Goal: Task Accomplishment & Management: Complete application form

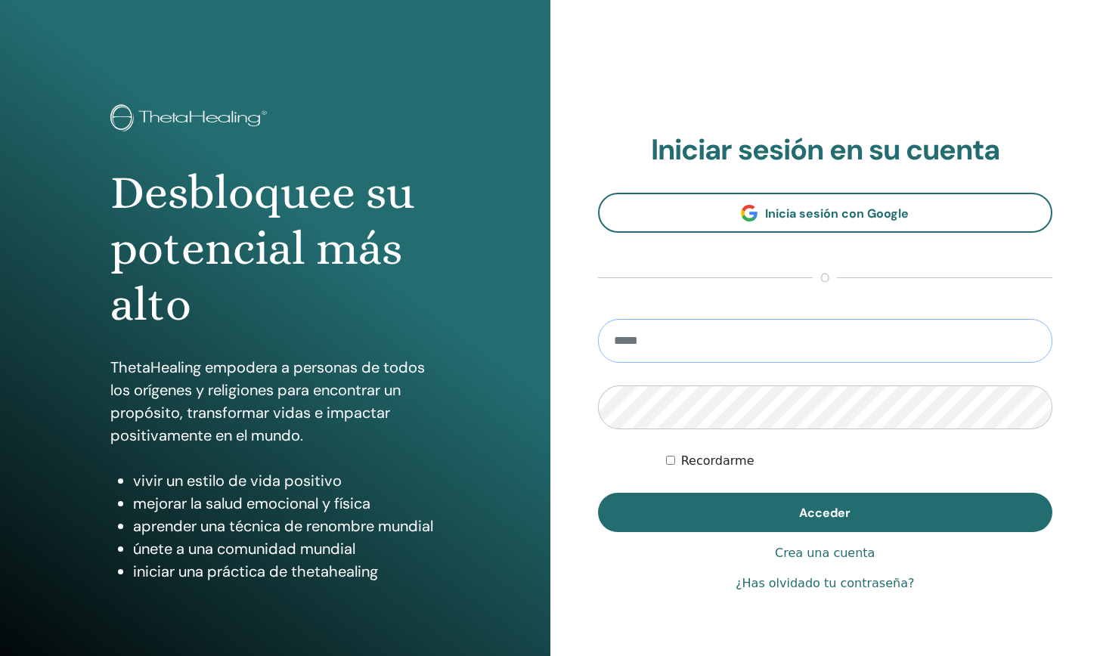
type input "**********"
click at [825, 513] on button "Acceder" at bounding box center [825, 512] width 455 height 39
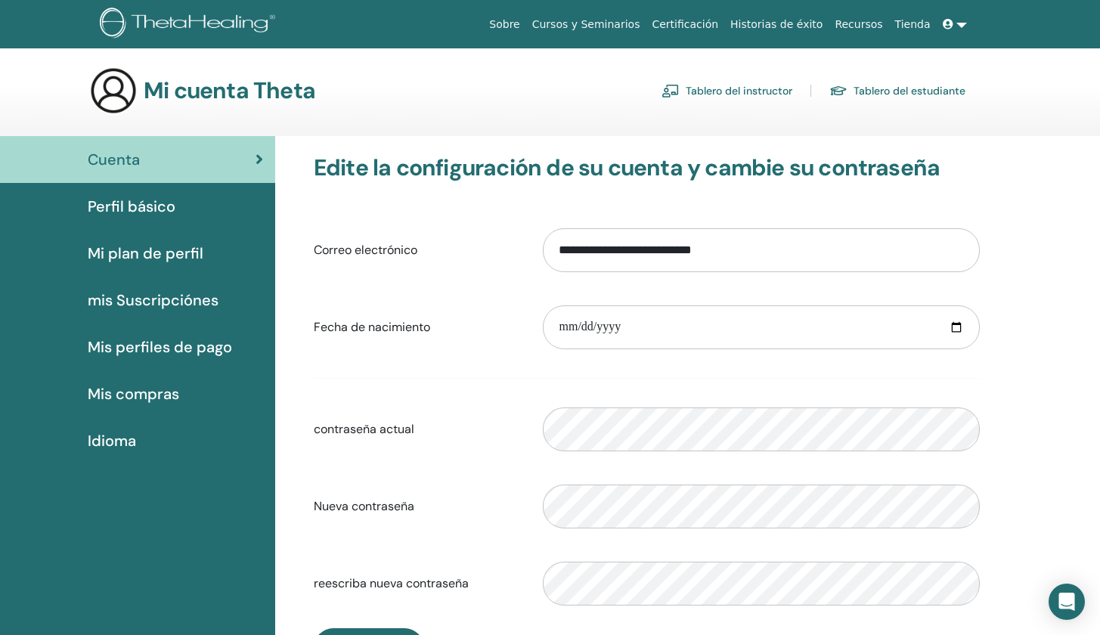
click at [743, 86] on link "Tablero del instructor" at bounding box center [727, 91] width 131 height 24
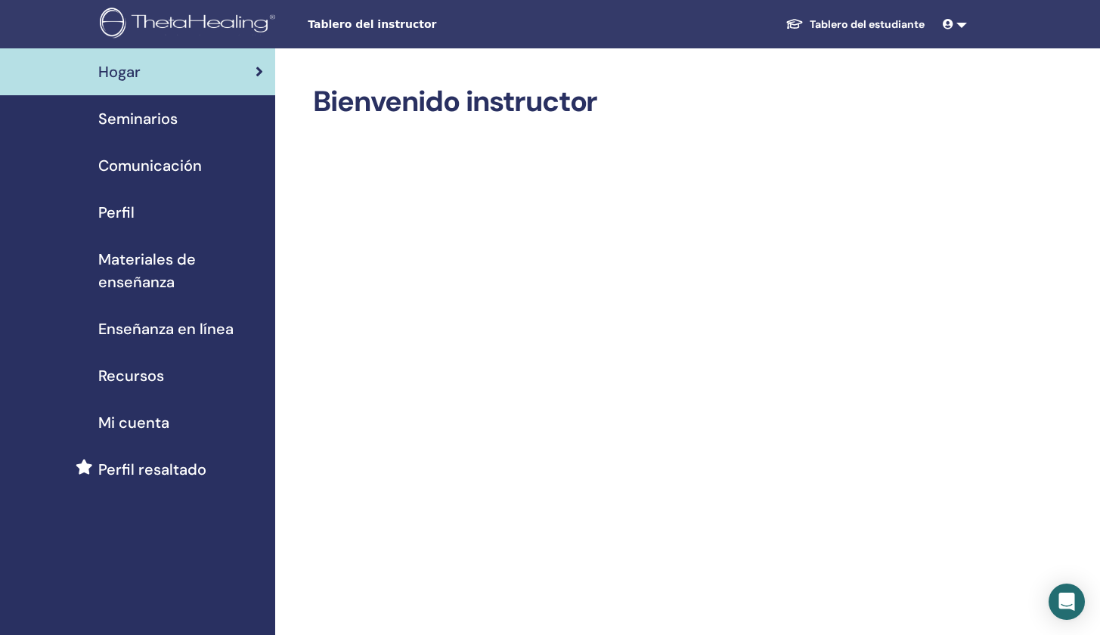
click at [162, 116] on span "Seminarios" at bounding box center [137, 118] width 79 height 23
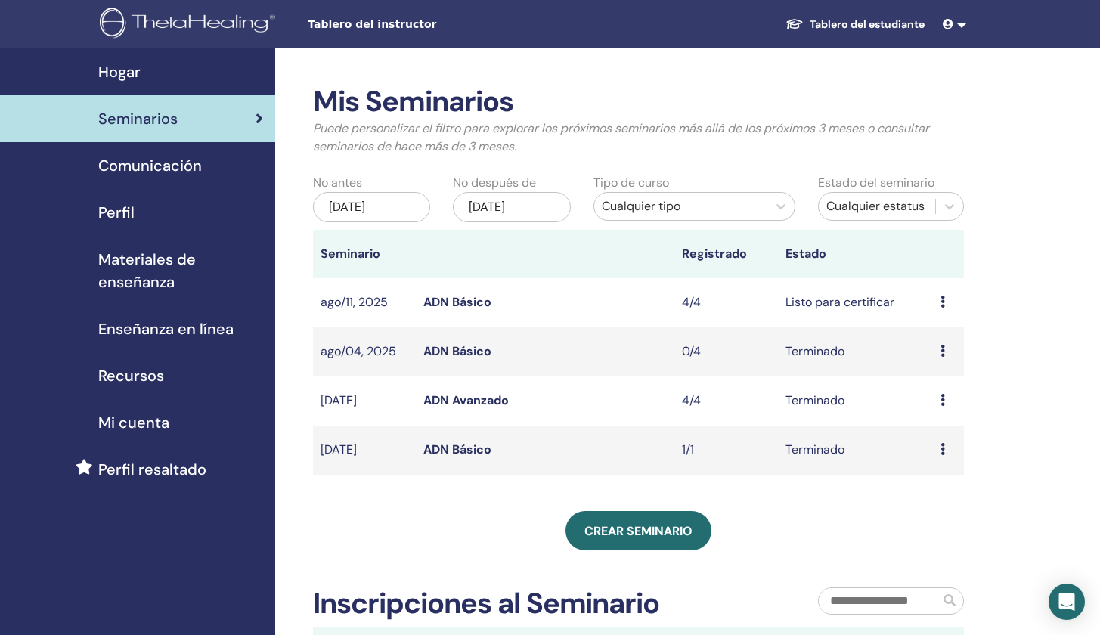
click at [933, 302] on td "Avance Editar asistentes Cancelar" at bounding box center [948, 302] width 31 height 49
click at [941, 303] on td "Avance Editar asistentes Cancelar" at bounding box center [948, 302] width 31 height 49
click at [943, 301] on icon at bounding box center [943, 302] width 5 height 12
click at [1041, 231] on div "Mis Seminarios Puede personalizar el filtro para explorar los próximos seminari…" at bounding box center [687, 467] width 825 height 838
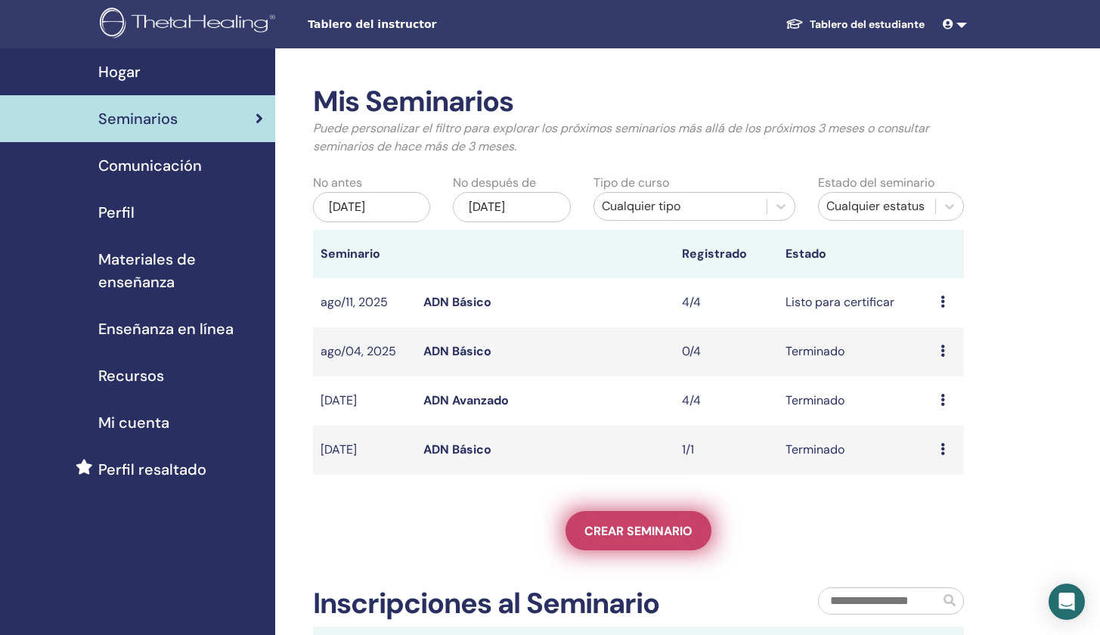
click at [646, 528] on span "Crear seminario" at bounding box center [638, 531] width 108 height 16
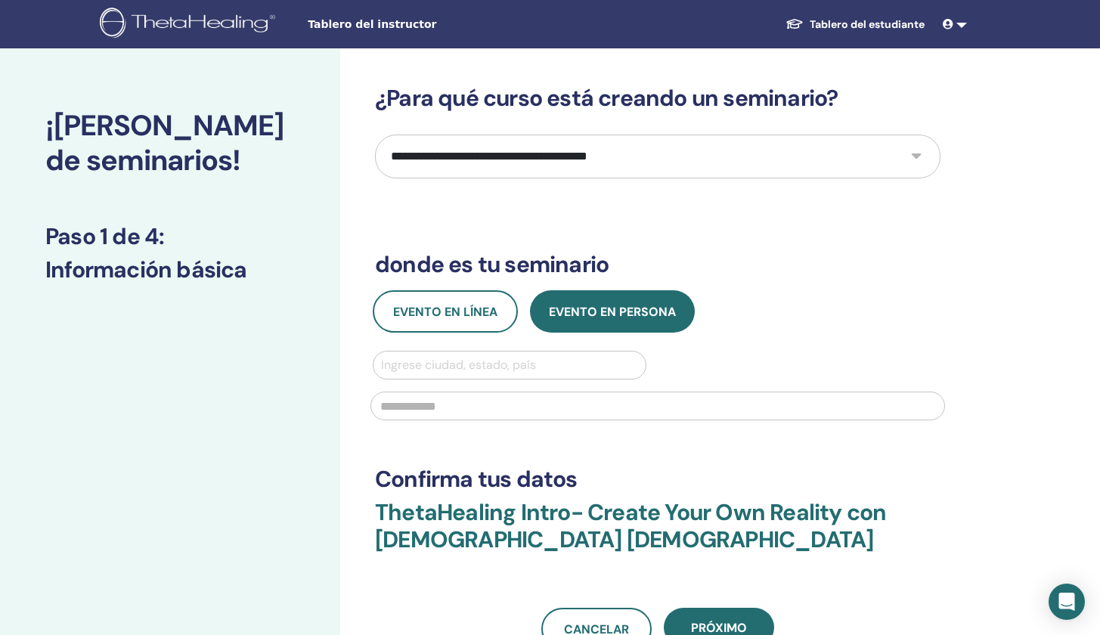
select select "*"
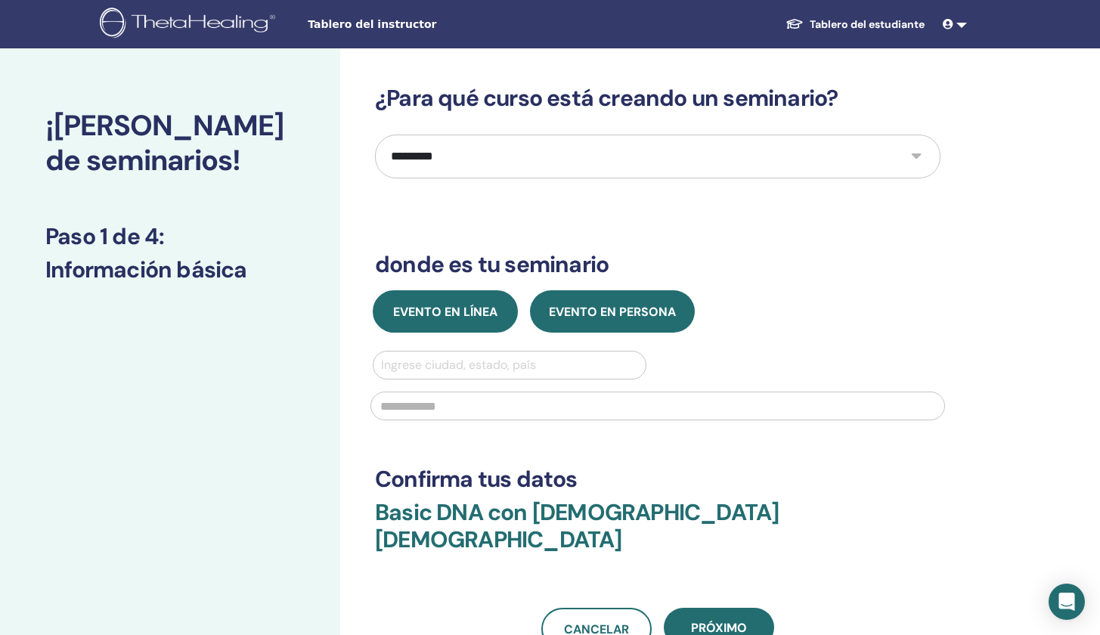
click at [445, 304] on span "Evento en línea" at bounding box center [445, 312] width 104 height 16
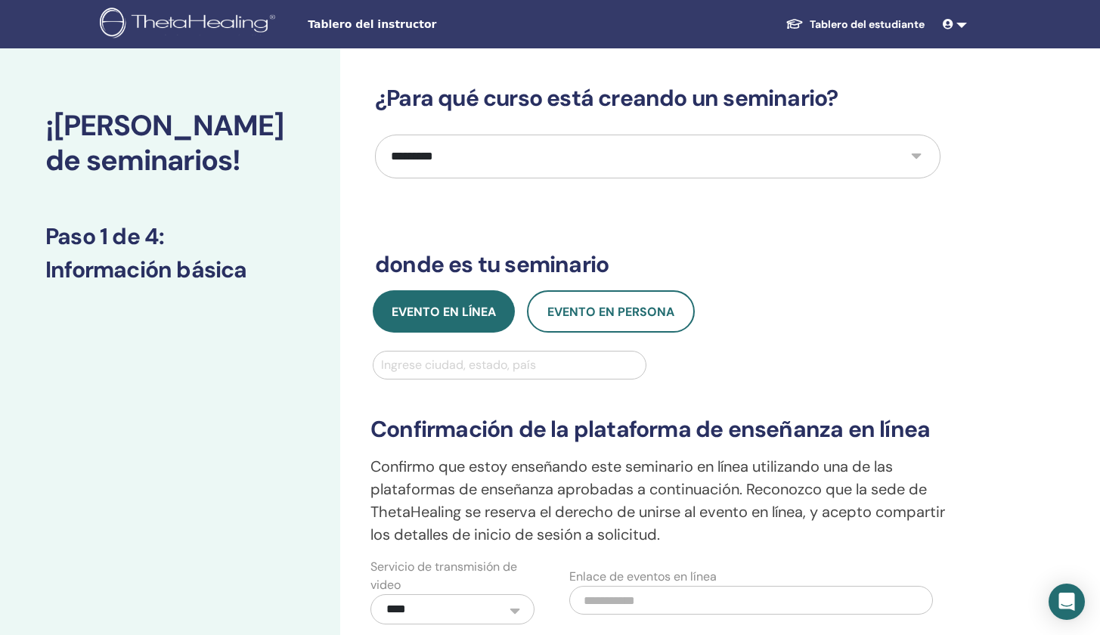
click at [556, 365] on div at bounding box center [509, 365] width 257 height 21
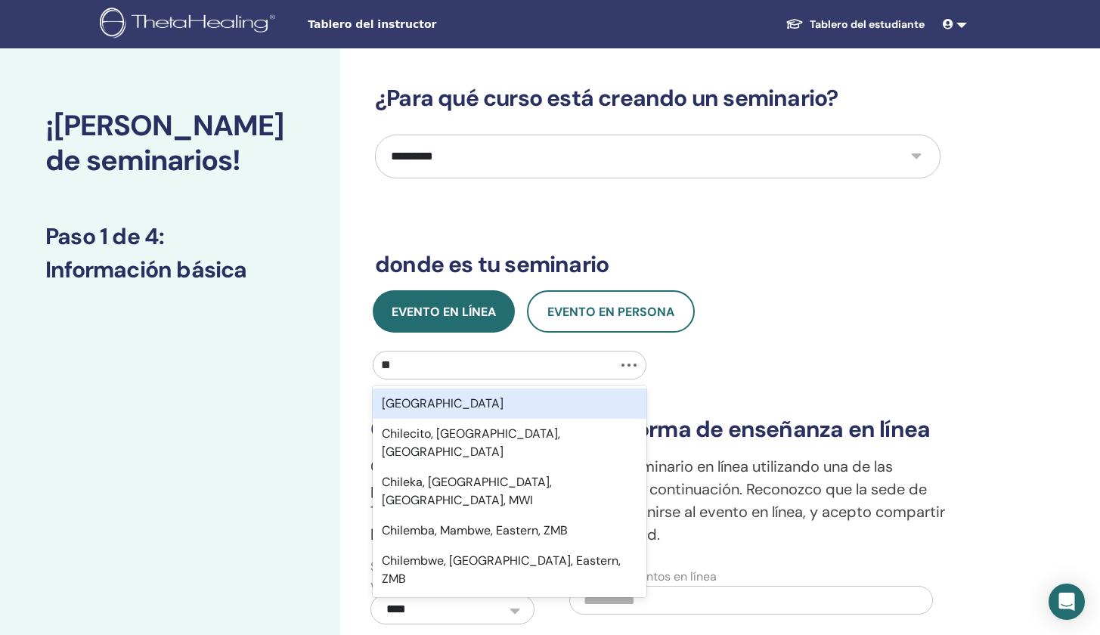
type input "*"
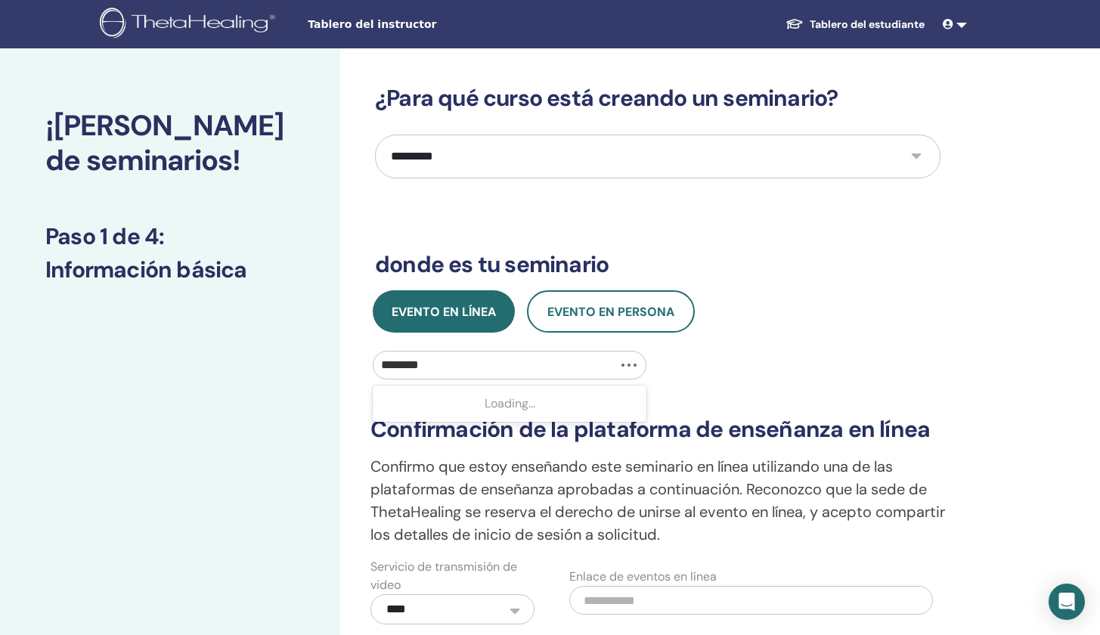
type input "********"
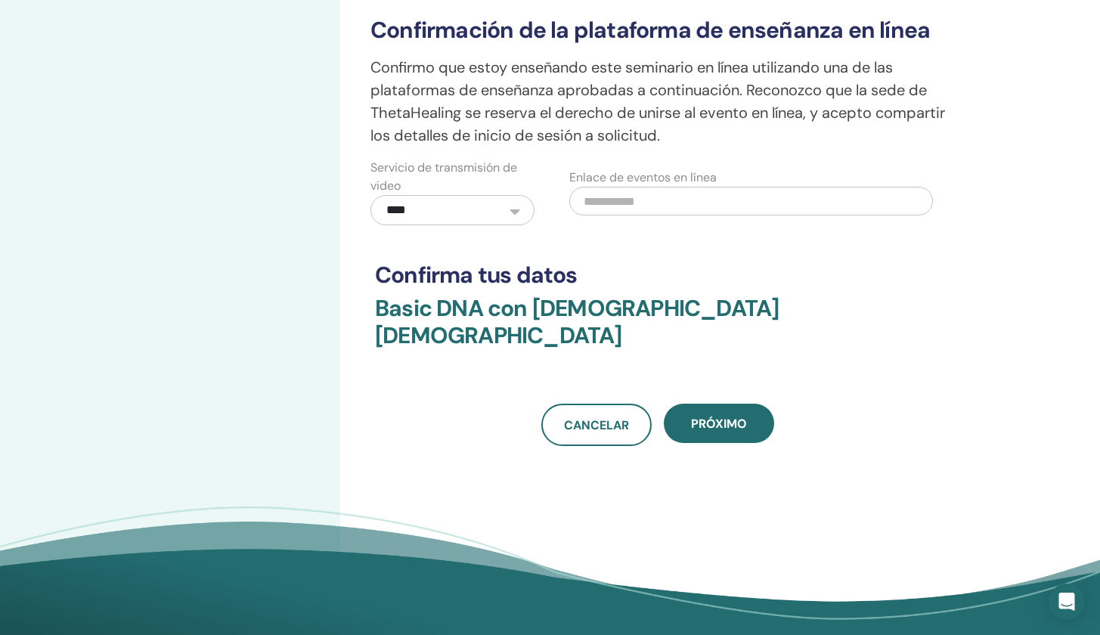
scroll to position [526, 0]
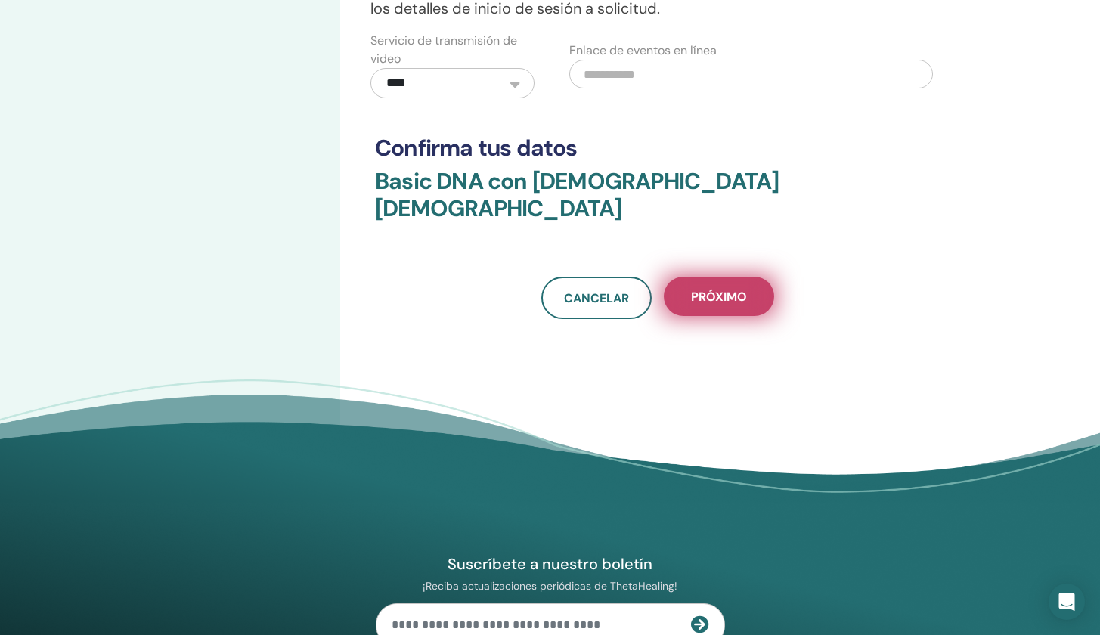
click at [730, 289] on span "próximo" at bounding box center [719, 297] width 56 height 16
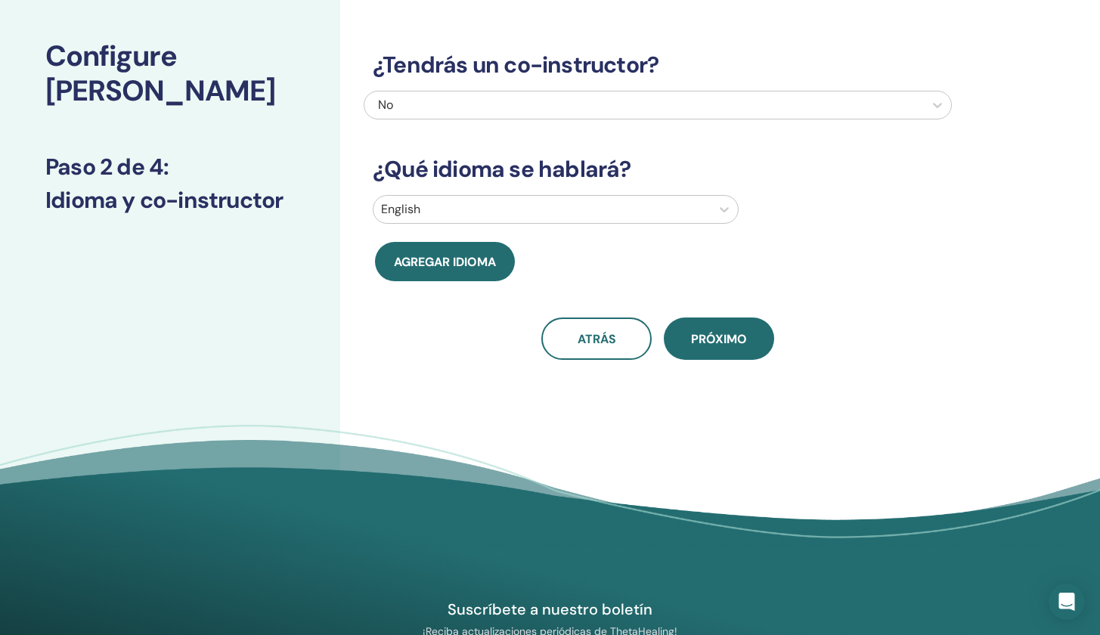
scroll to position [0, 0]
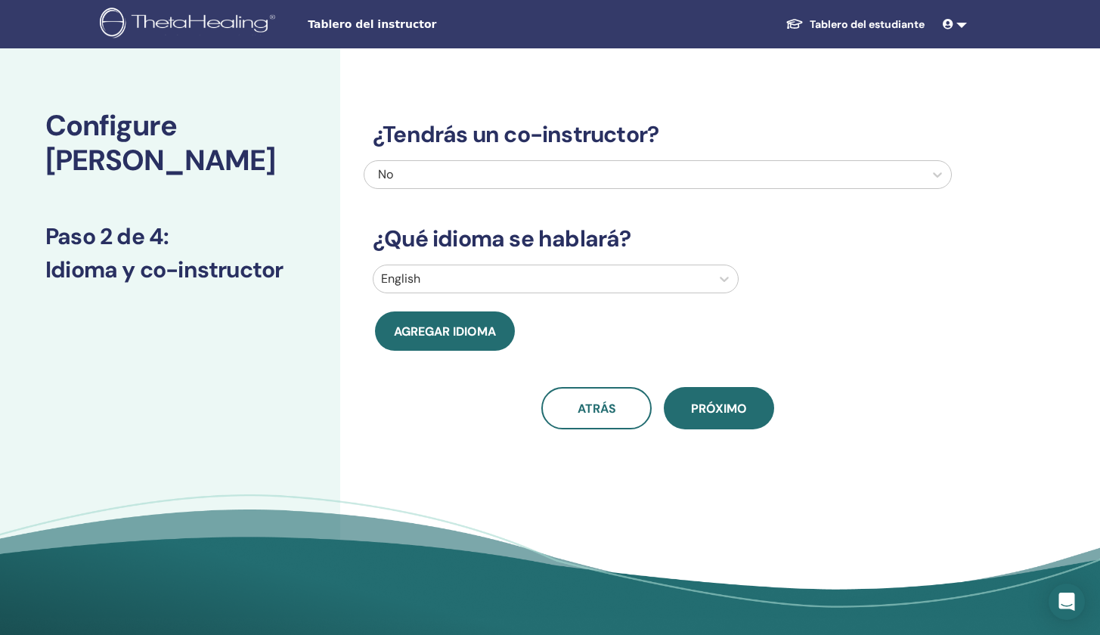
click at [594, 287] on div at bounding box center [542, 278] width 322 height 21
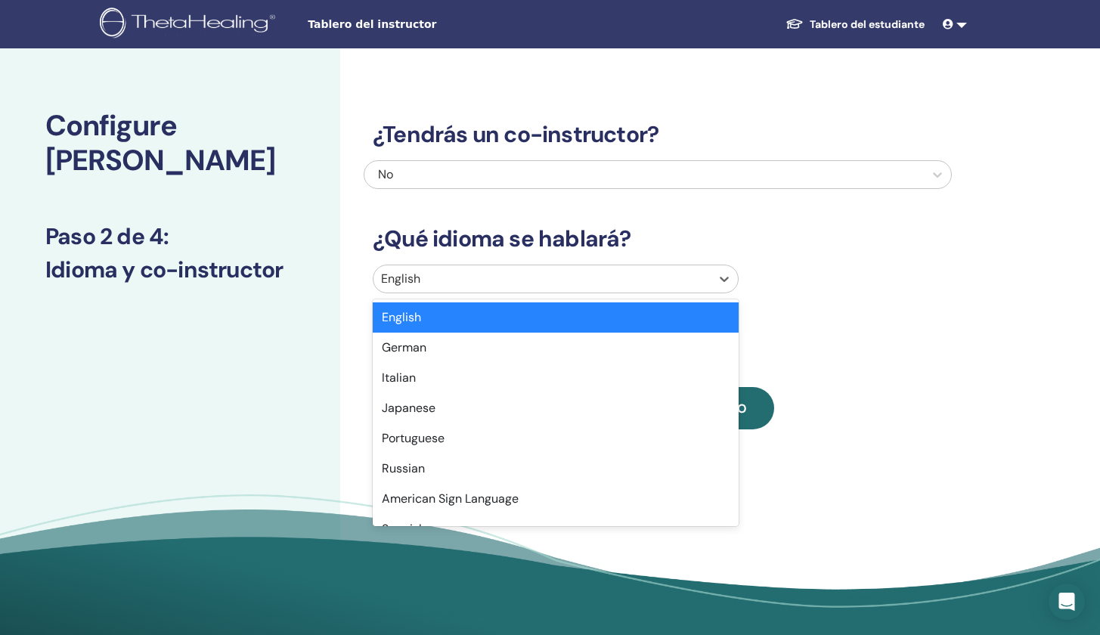
type input "*"
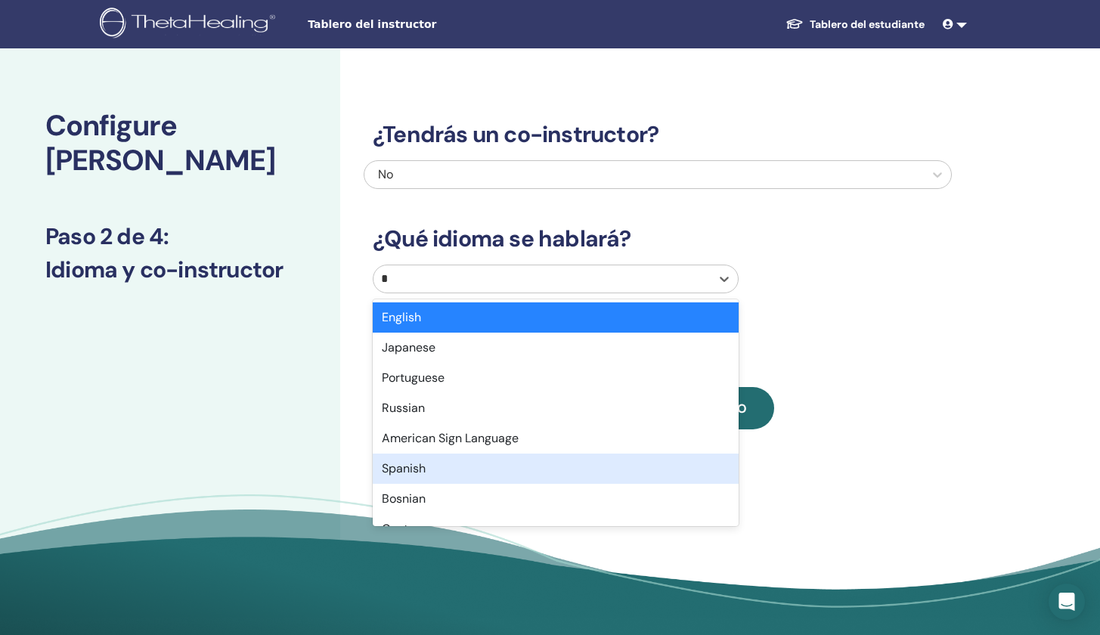
click at [404, 474] on div "Spanish" at bounding box center [556, 469] width 366 height 30
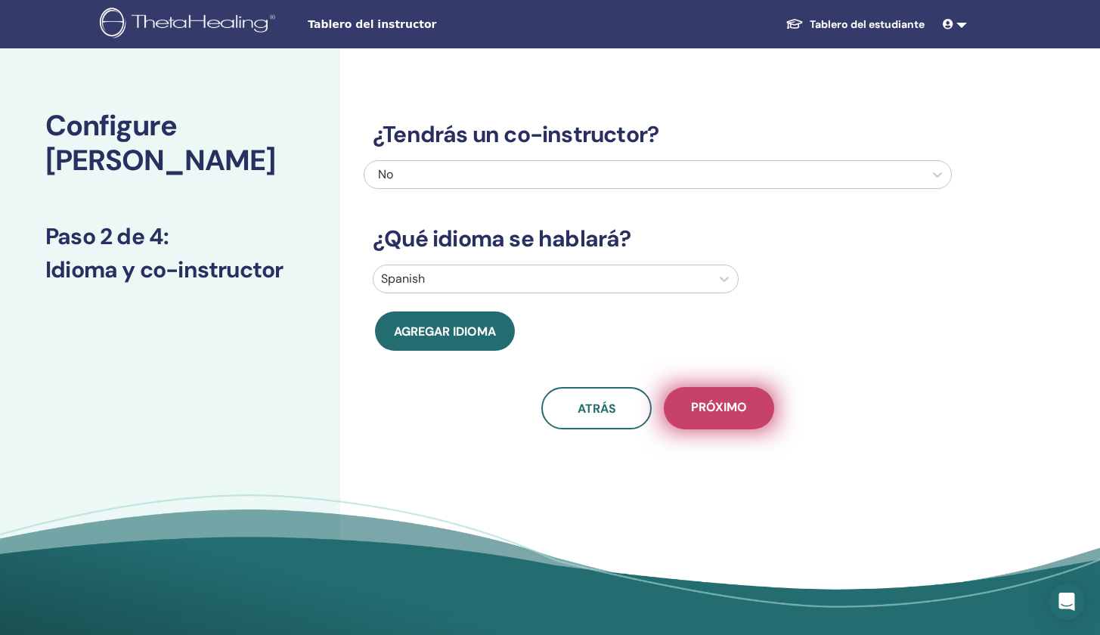
click at [753, 417] on button "próximo" at bounding box center [719, 408] width 110 height 42
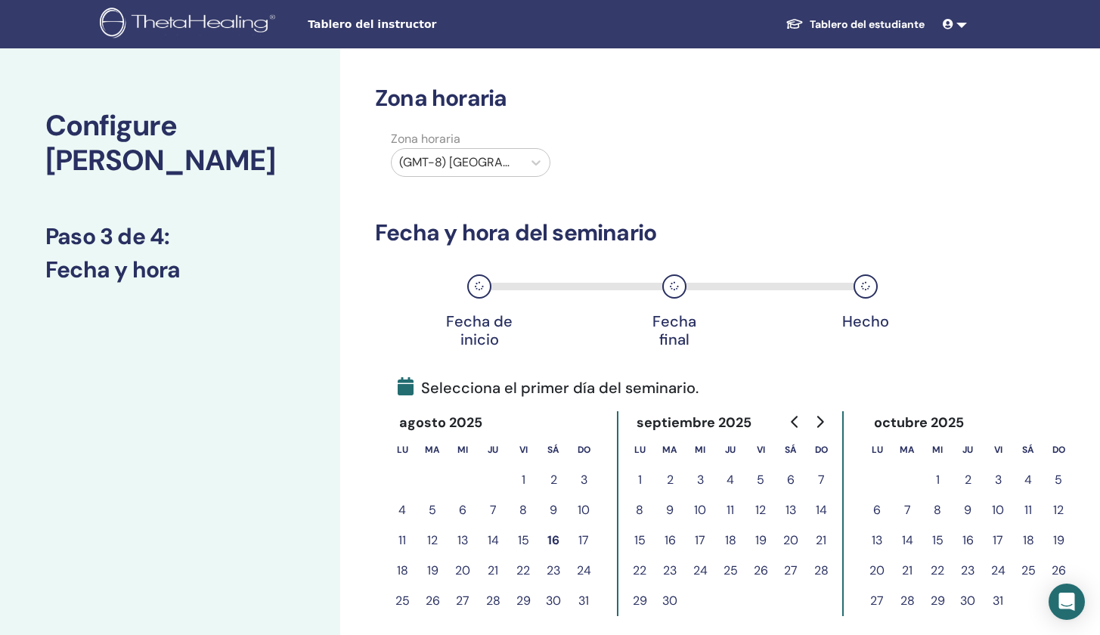
scroll to position [112, 0]
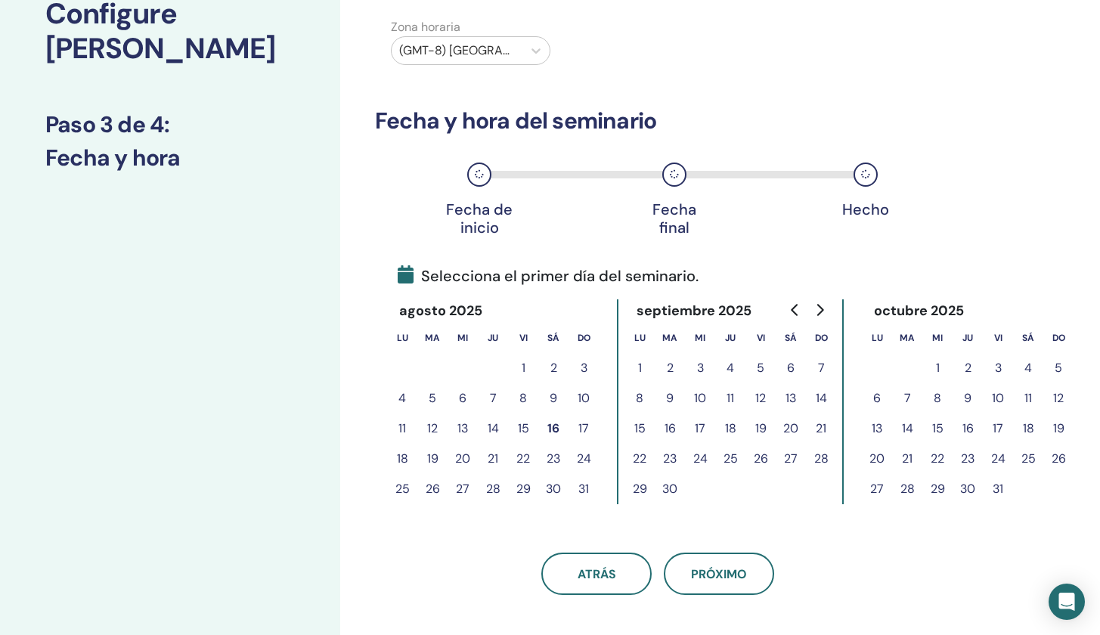
click at [634, 361] on button "1" at bounding box center [640, 368] width 30 height 30
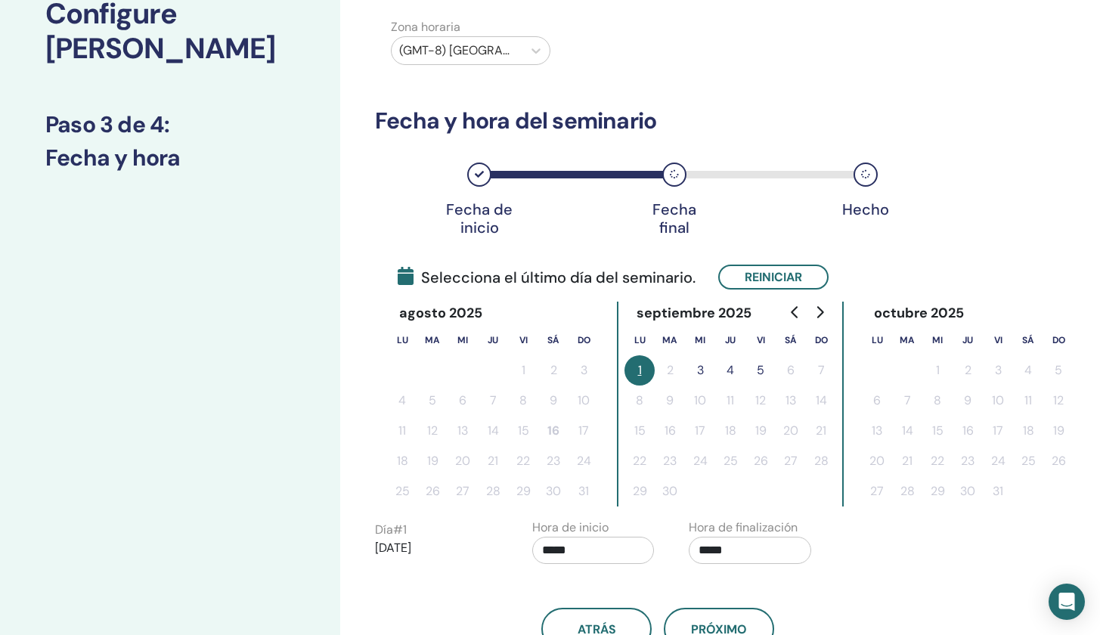
click at [705, 370] on button "3" at bounding box center [700, 370] width 30 height 30
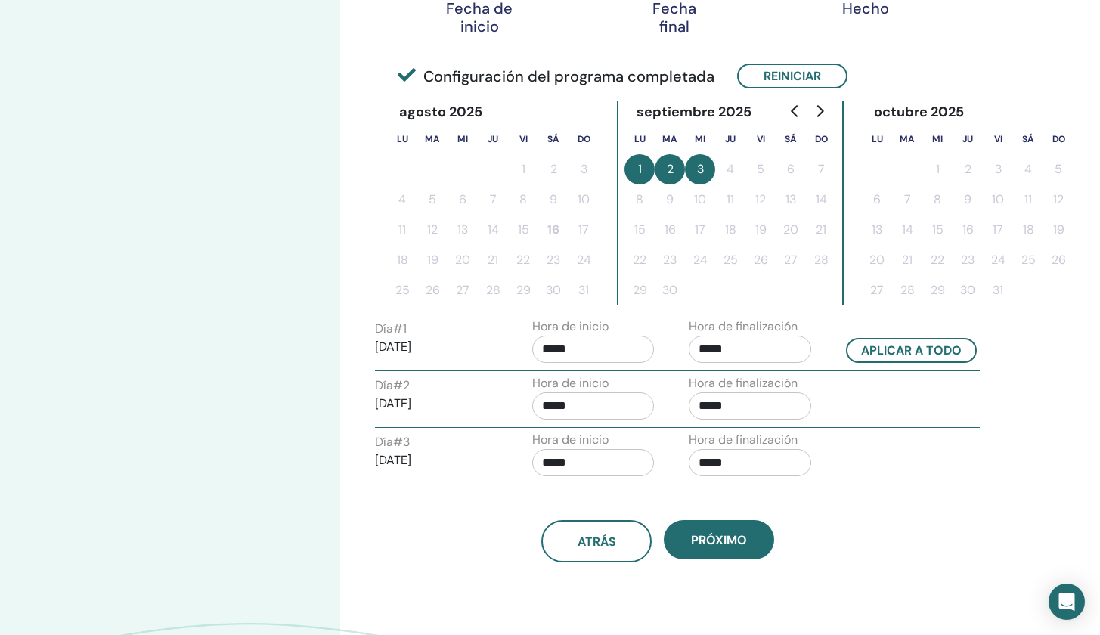
scroll to position [446, 0]
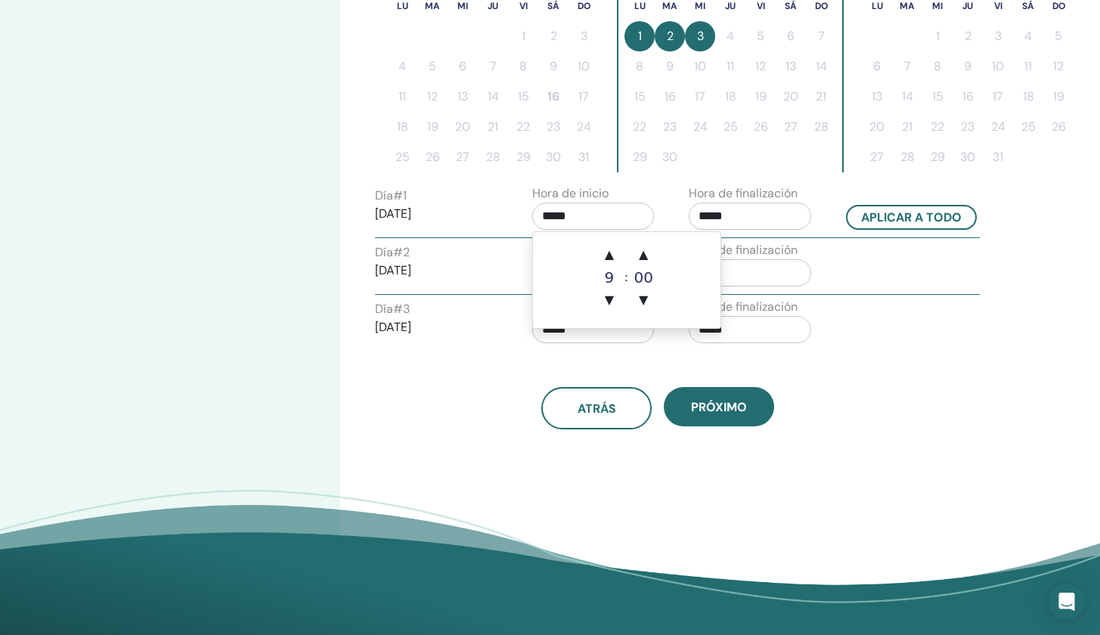
click at [584, 215] on input "*****" at bounding box center [593, 216] width 122 height 27
click at [619, 254] on span "▲" at bounding box center [609, 255] width 30 height 30
type input "*****"
click at [863, 256] on div "Día # 2 2025/09/02 Hora de inicio ***** Hora de finalización *****" at bounding box center [678, 267] width 628 height 53
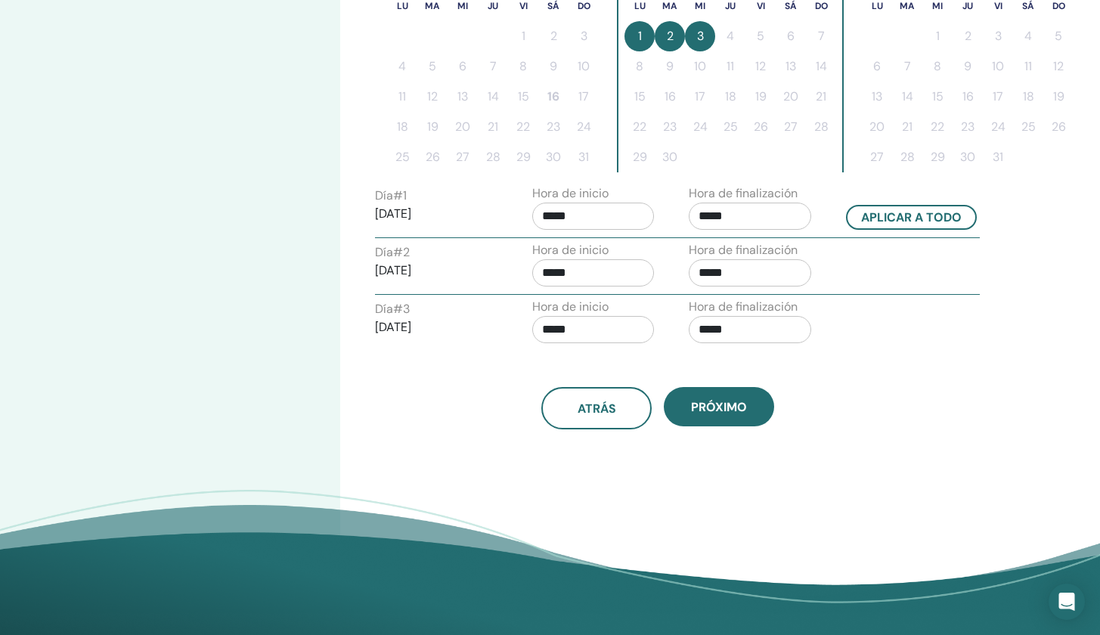
click at [739, 214] on input "*****" at bounding box center [750, 216] width 122 height 27
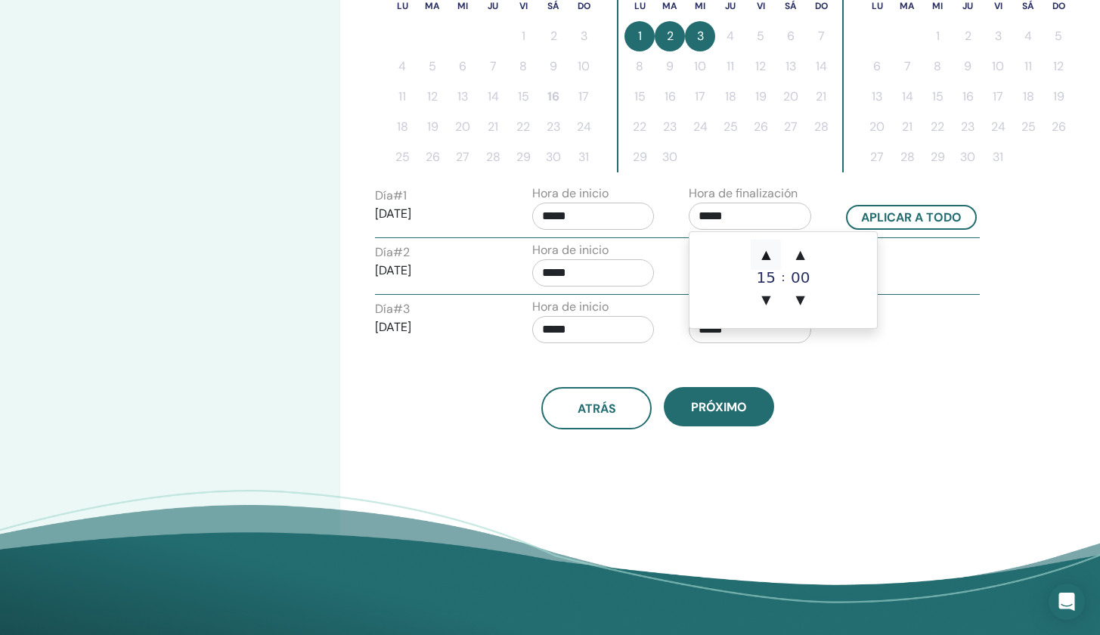
click at [764, 251] on span "▲" at bounding box center [766, 255] width 30 height 30
click at [807, 243] on span "▲" at bounding box center [801, 255] width 30 height 30
click at [807, 244] on span "▲" at bounding box center [801, 255] width 30 height 30
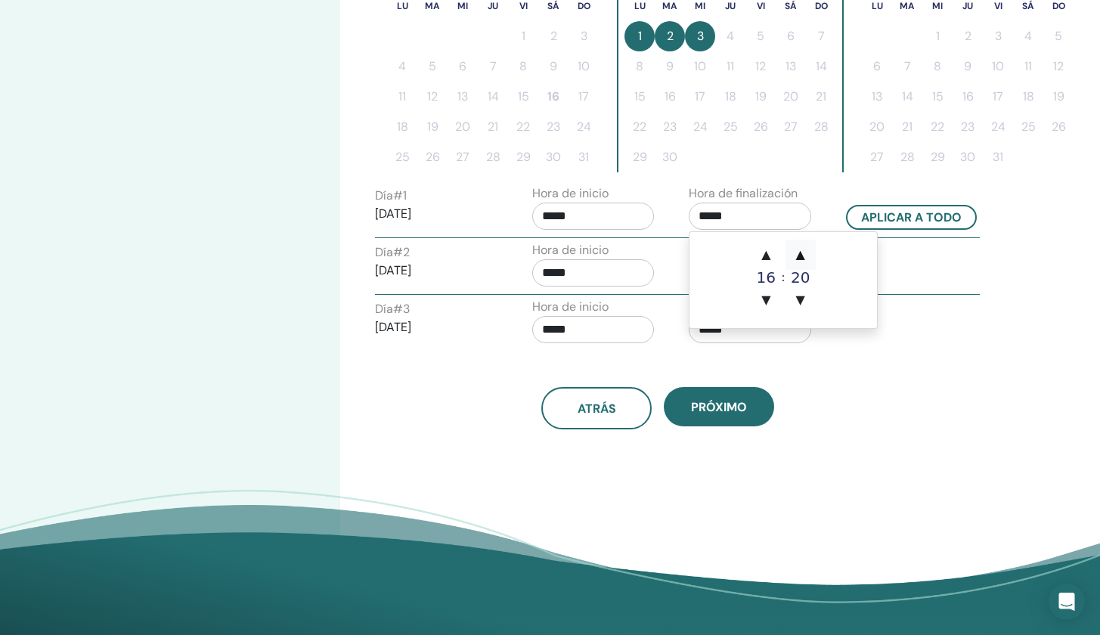
click at [807, 244] on span "▲" at bounding box center [801, 255] width 30 height 30
type input "*****"
click at [937, 262] on div "Día # 2 2025/09/02 Hora de inicio ***** Hora de finalización *****" at bounding box center [678, 267] width 628 height 53
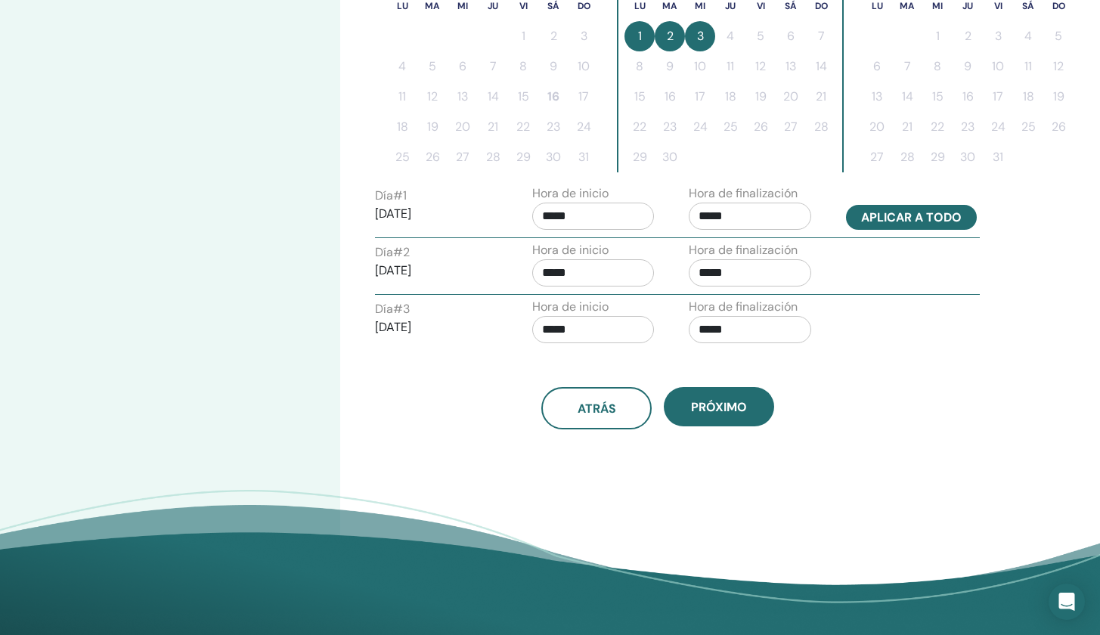
click at [888, 213] on button "Aplicar a todo" at bounding box center [911, 217] width 131 height 25
type input "*****"
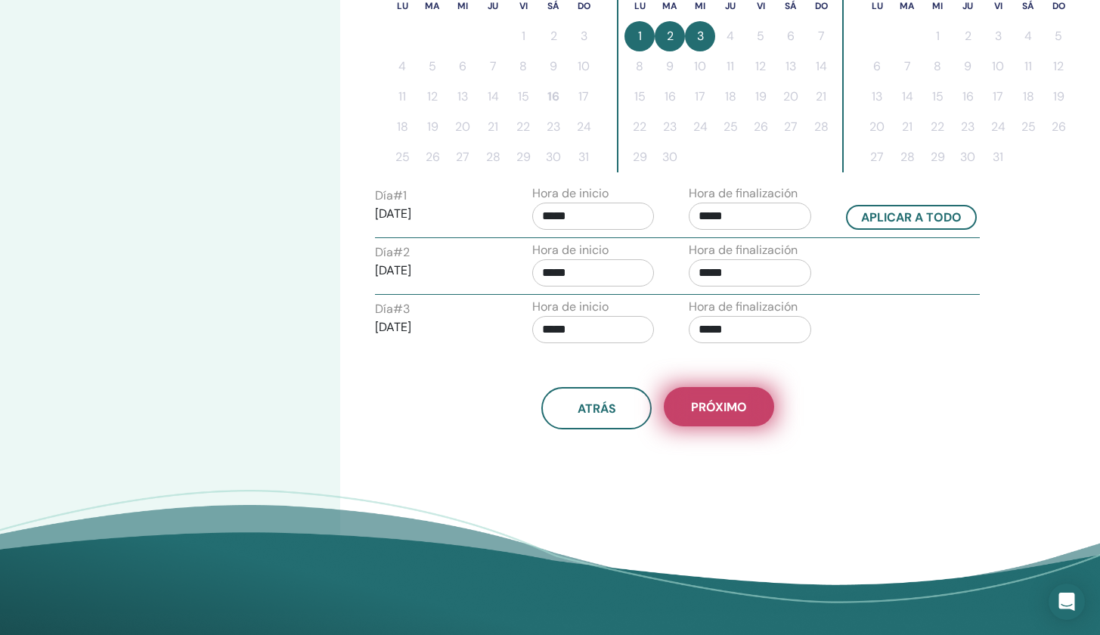
click at [731, 417] on button "próximo" at bounding box center [719, 406] width 110 height 39
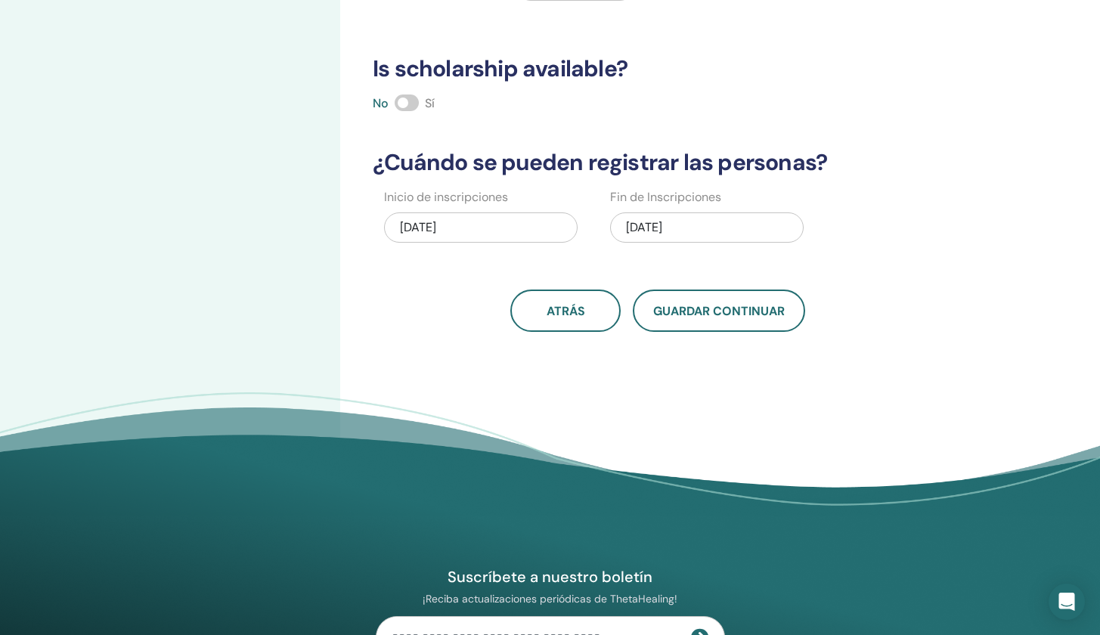
click at [639, 233] on div "09/03/2025" at bounding box center [707, 227] width 194 height 30
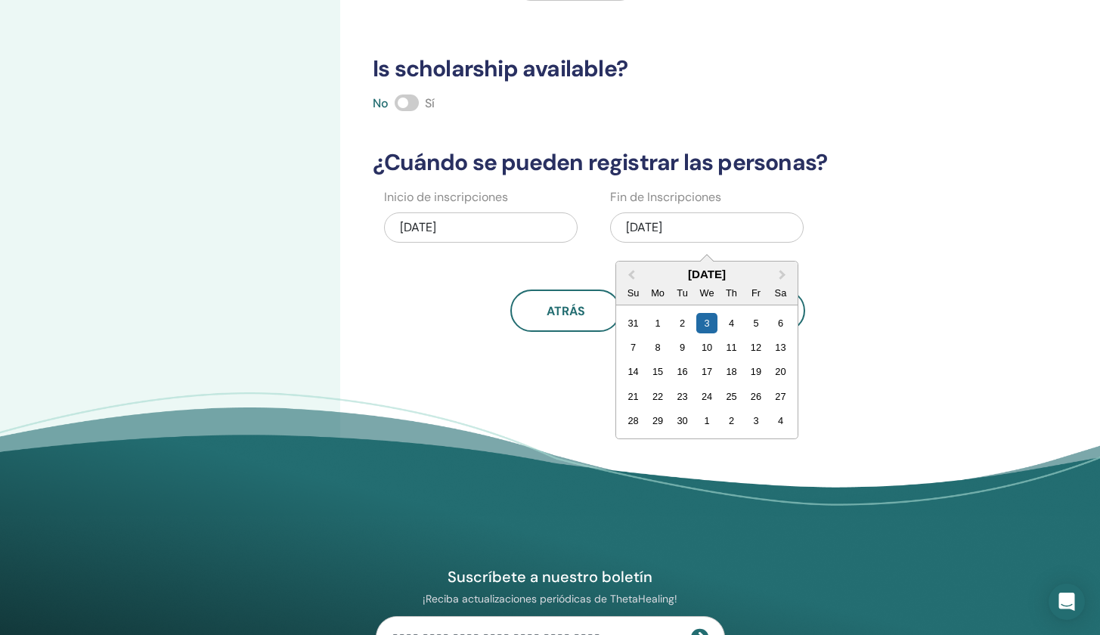
click at [929, 234] on div "Inicio de inscripciones 08/16/2025 Fin de Inscripciones 09/03/2025 Previous Mon…" at bounding box center [646, 220] width 588 height 65
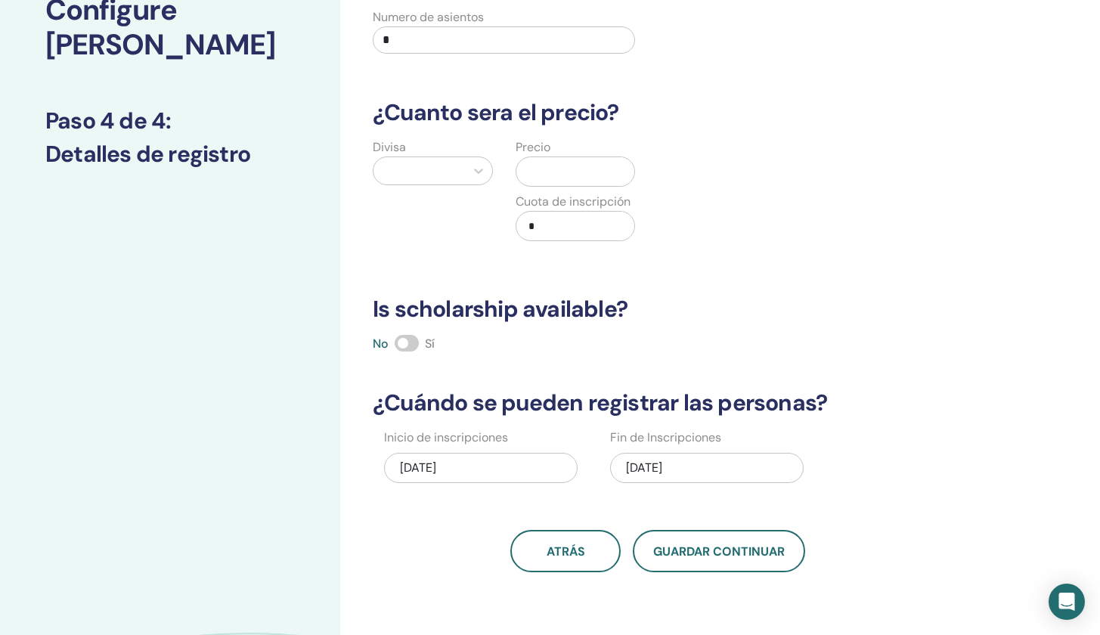
scroll to position [0, 0]
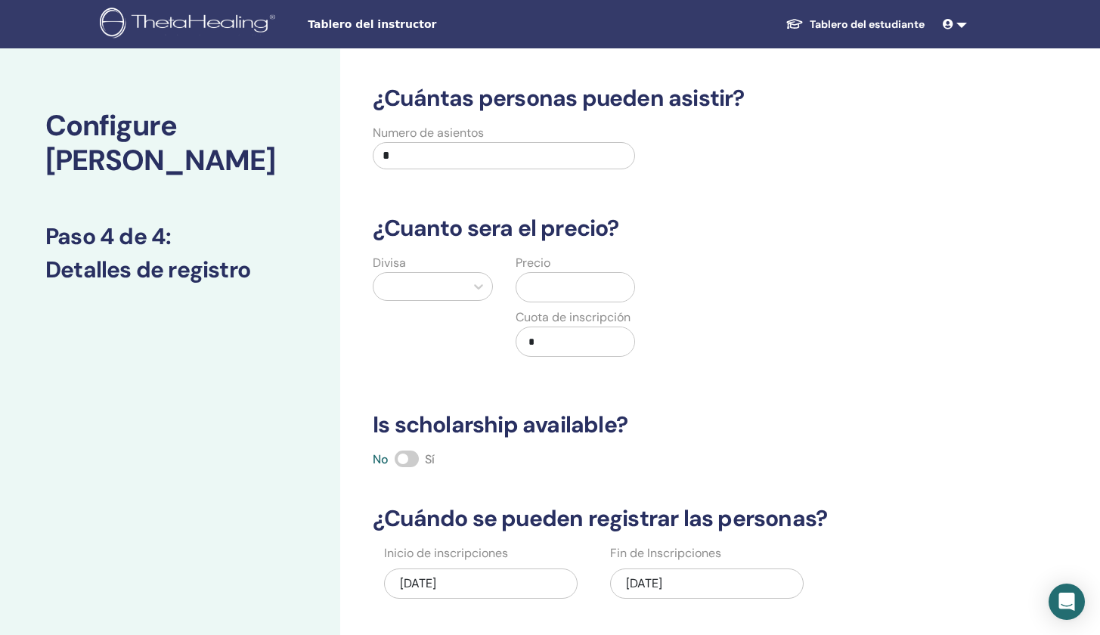
click at [558, 159] on input "*" at bounding box center [504, 155] width 262 height 27
type input "*"
click at [1005, 335] on div "¿Cuántas personas pueden asistir? Numero de asientos * ¿Cuanto sera el precio? …" at bounding box center [706, 473] width 733 height 851
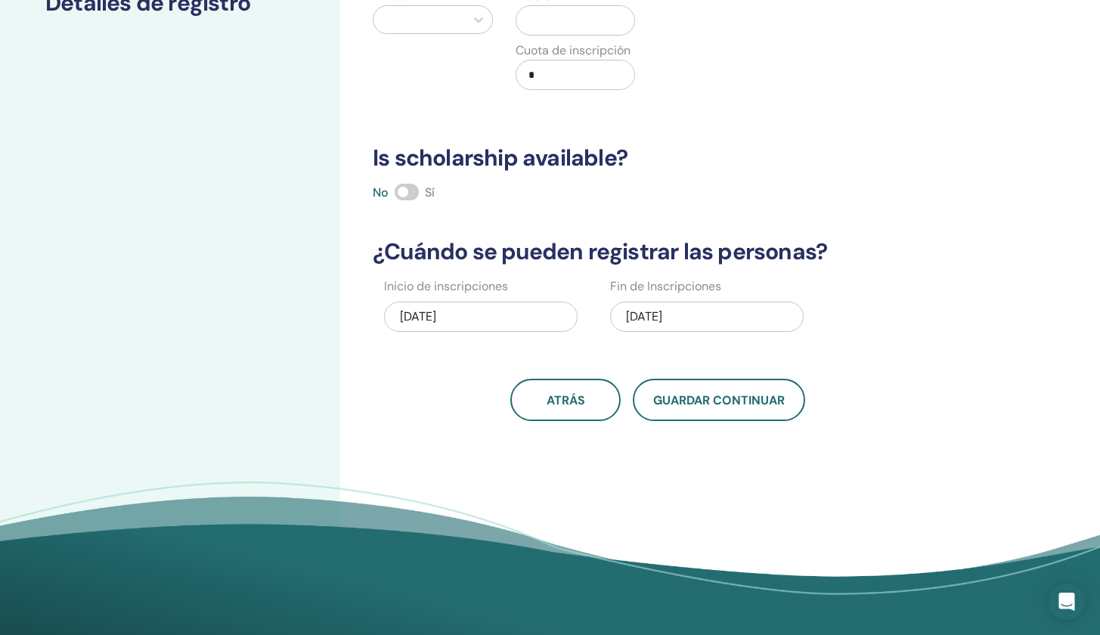
scroll to position [411, 0]
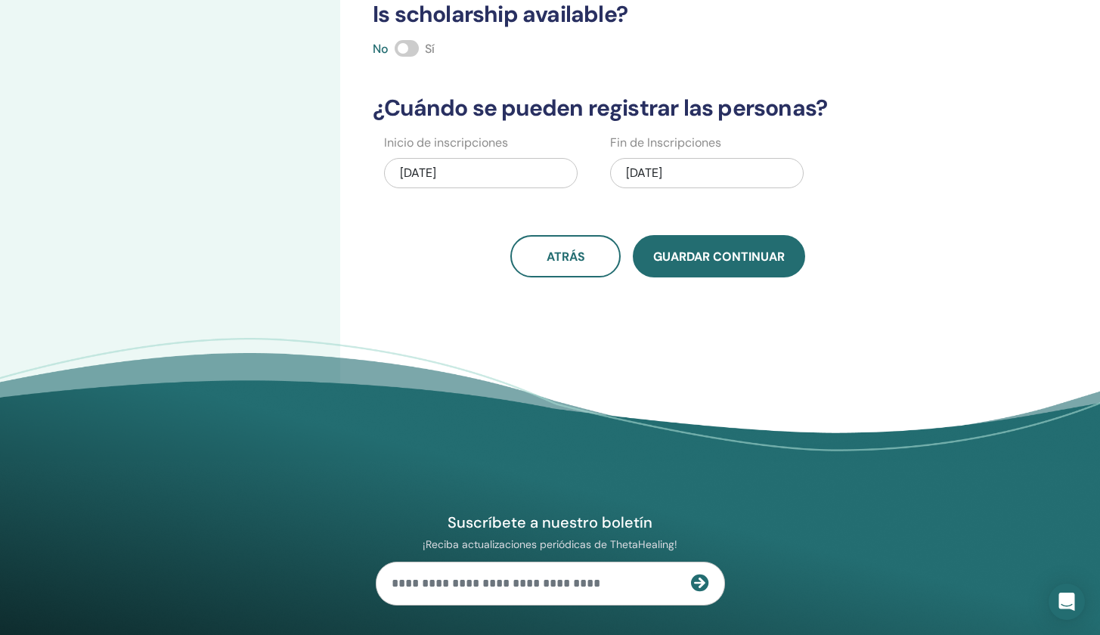
click at [736, 262] on span "Guardar Continuar" at bounding box center [719, 257] width 132 height 16
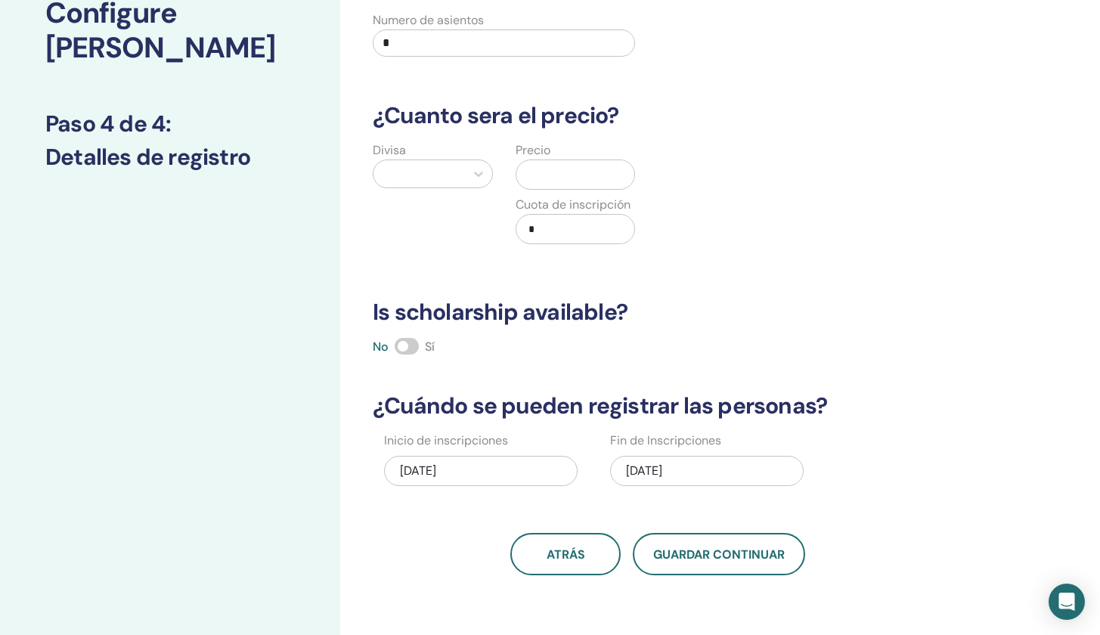
scroll to position [92, 0]
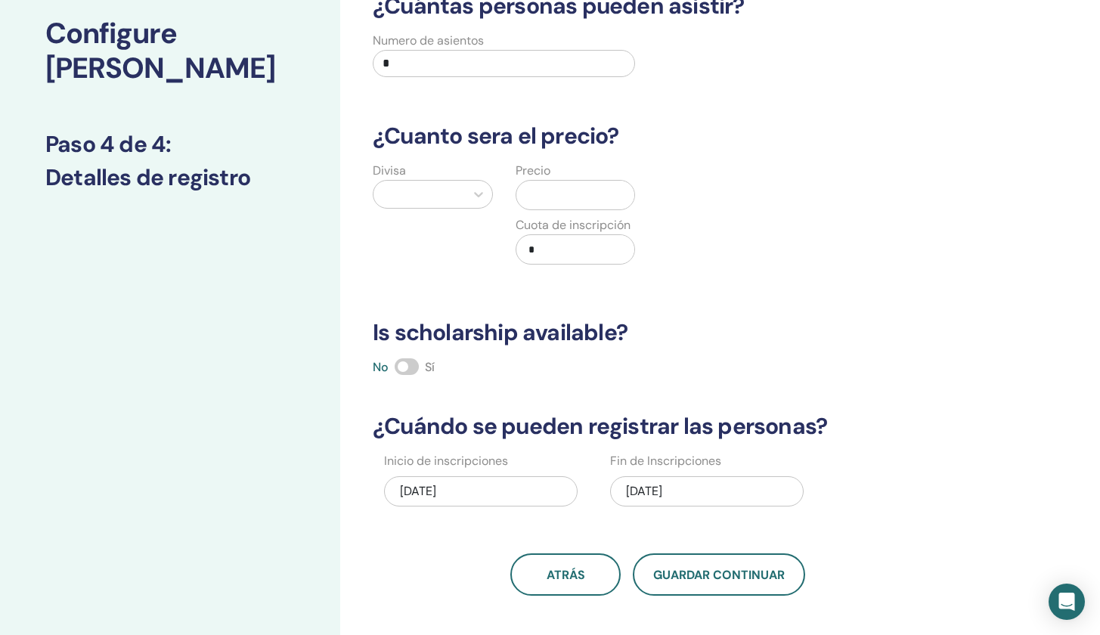
click at [462, 207] on div at bounding box center [419, 194] width 91 height 27
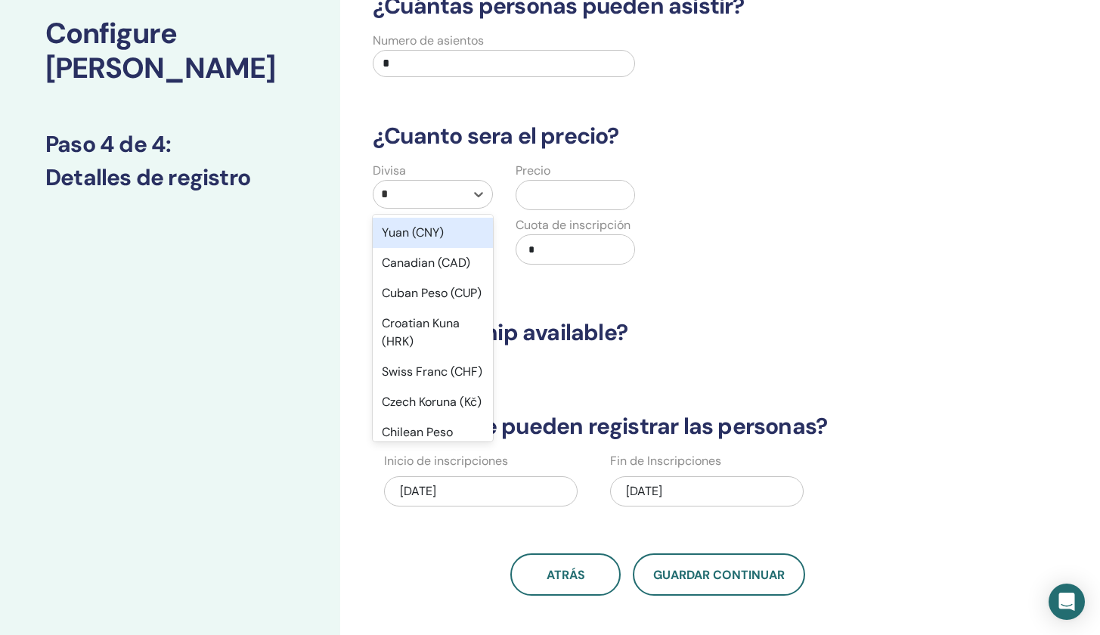
type input "**"
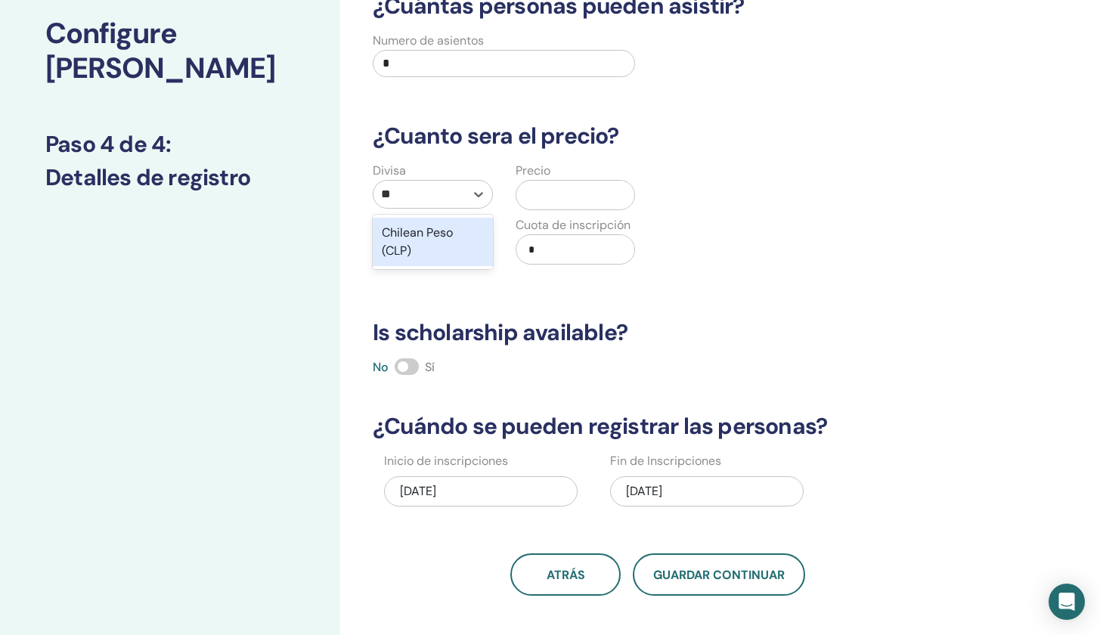
click at [439, 235] on div "Chilean Peso (CLP)" at bounding box center [433, 242] width 120 height 48
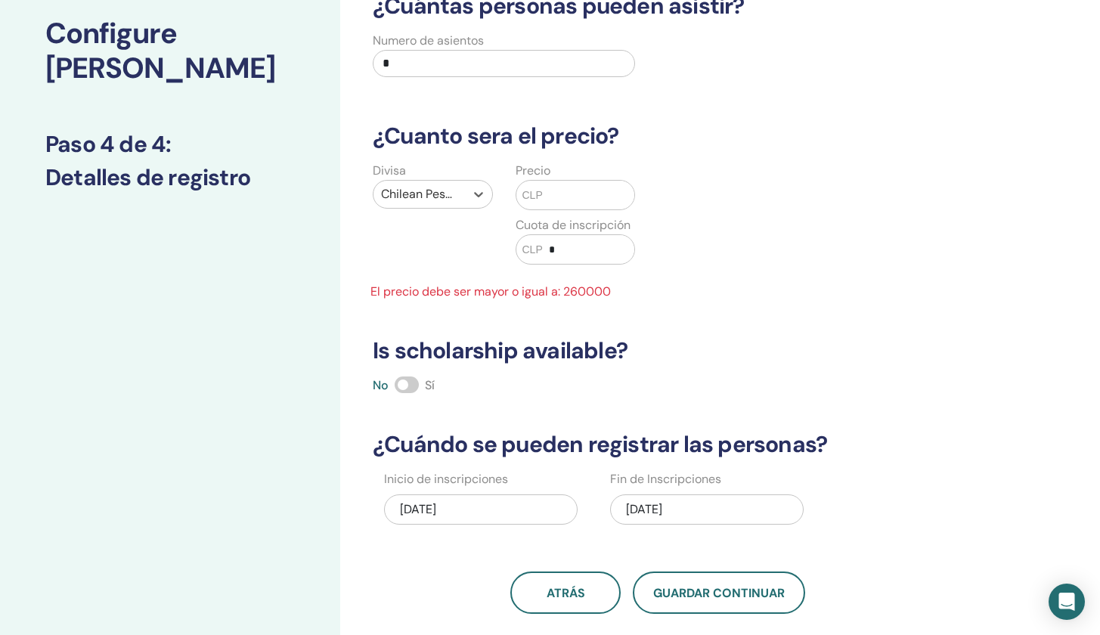
click at [590, 192] on input "text" at bounding box center [588, 195] width 91 height 29
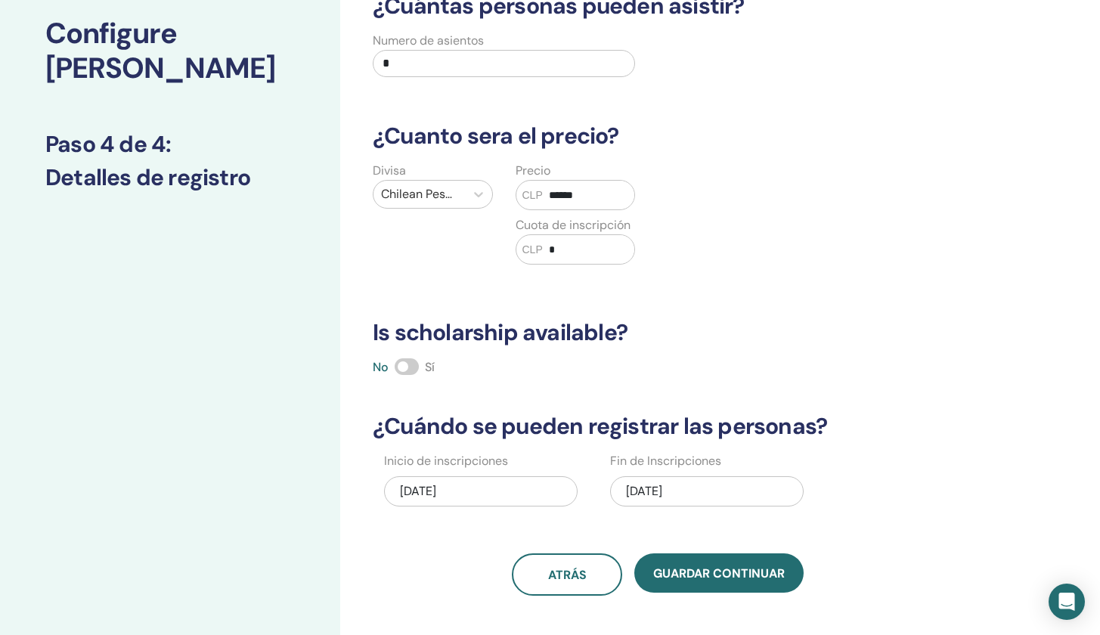
type input "******"
click at [839, 276] on div "Divisa Chilean Peso (CLP) Precio CLP ****** Cuota de inscripción CLP *" at bounding box center [646, 222] width 588 height 121
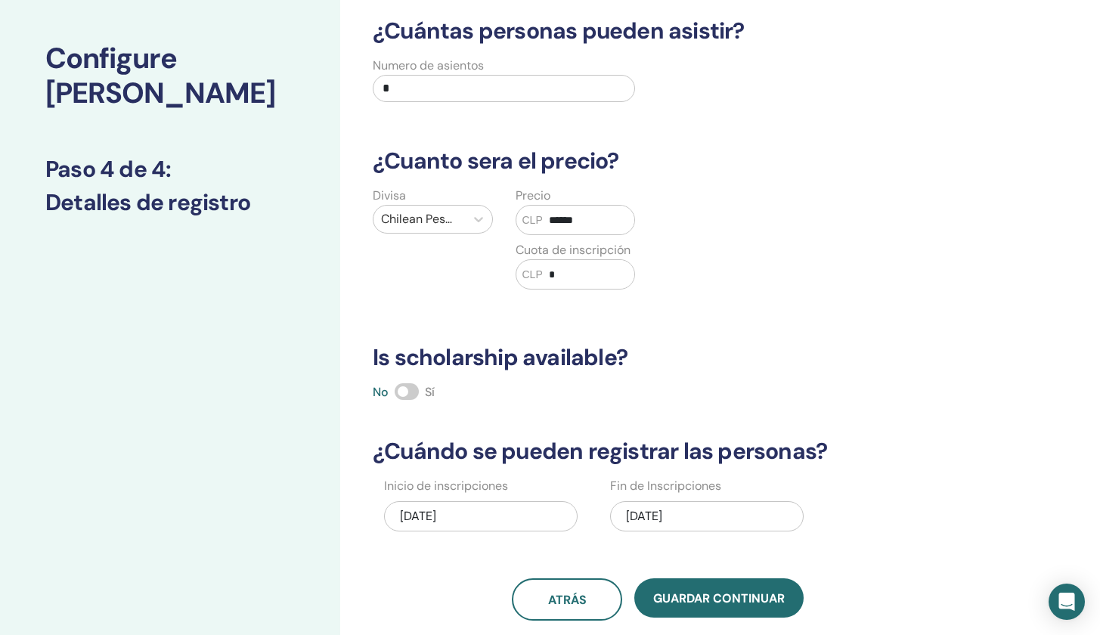
scroll to position [2, 0]
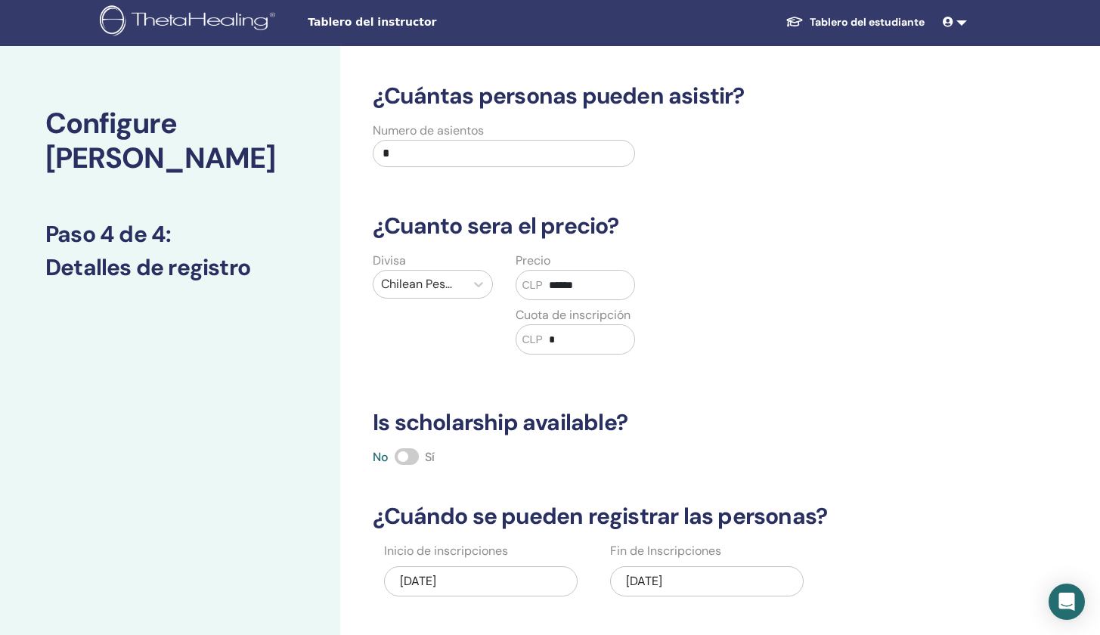
click at [417, 460] on span at bounding box center [407, 456] width 24 height 17
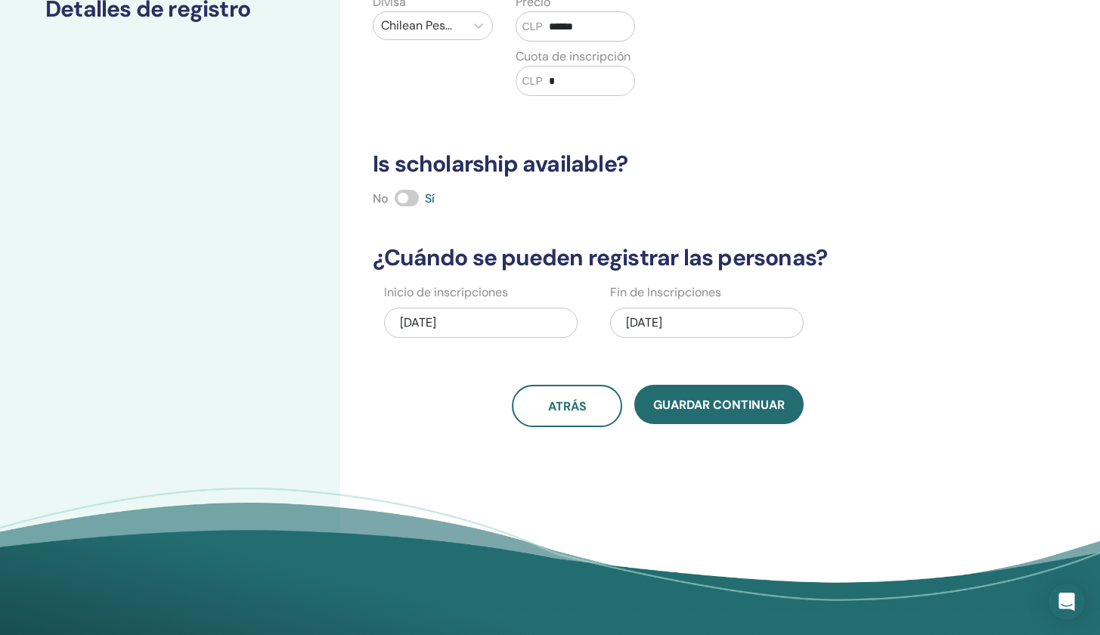
scroll to position [112, 0]
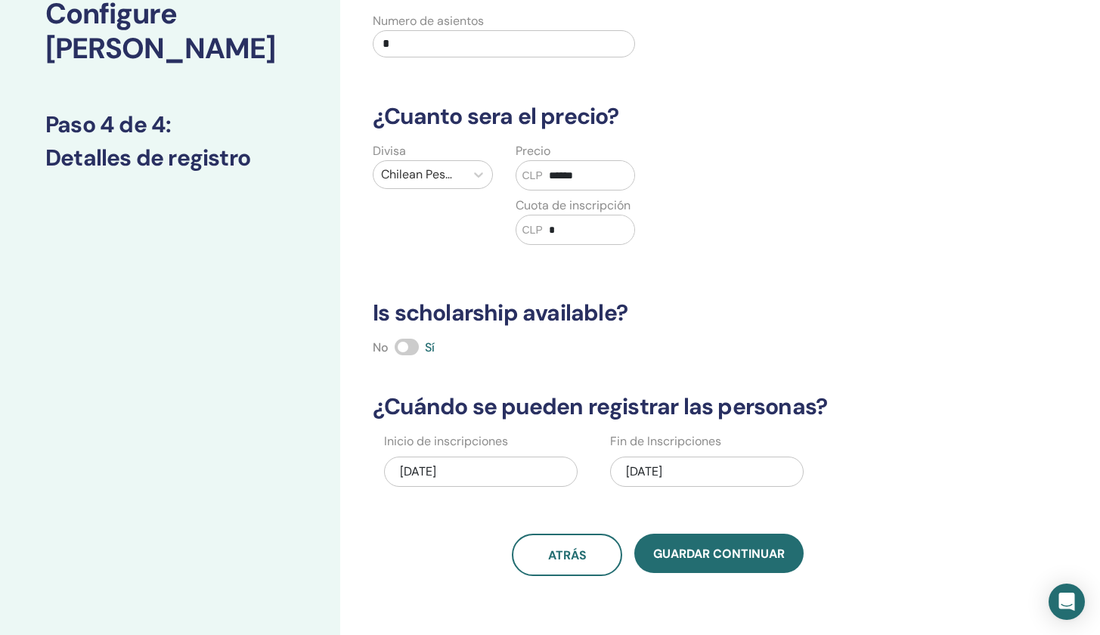
click at [392, 347] on div "No Sí" at bounding box center [658, 348] width 588 height 18
click at [401, 345] on span at bounding box center [407, 347] width 24 height 17
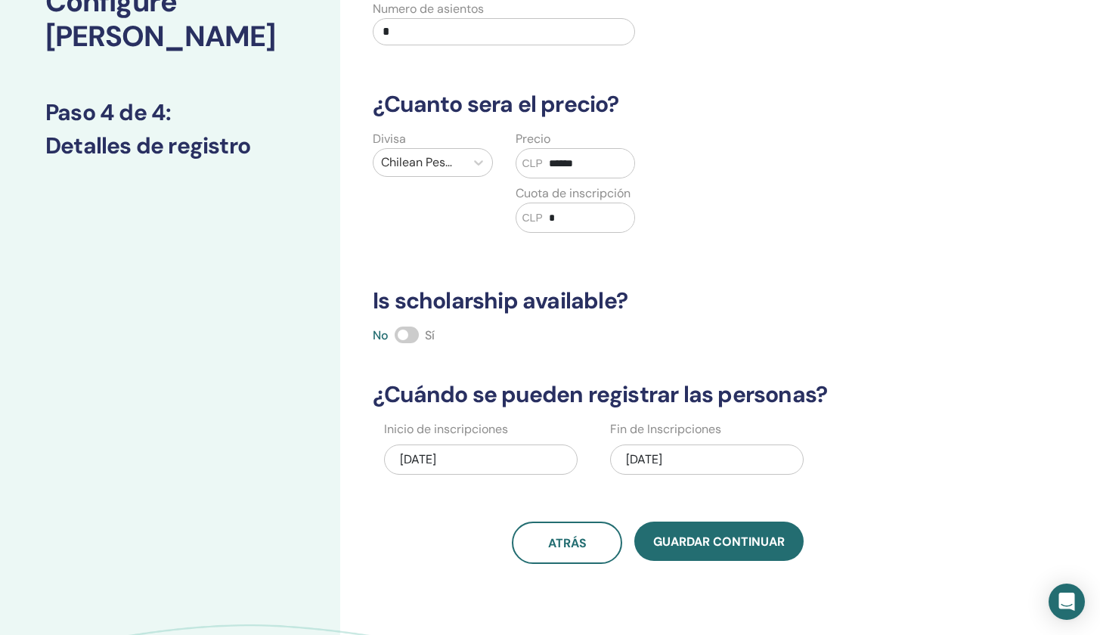
scroll to position [242, 0]
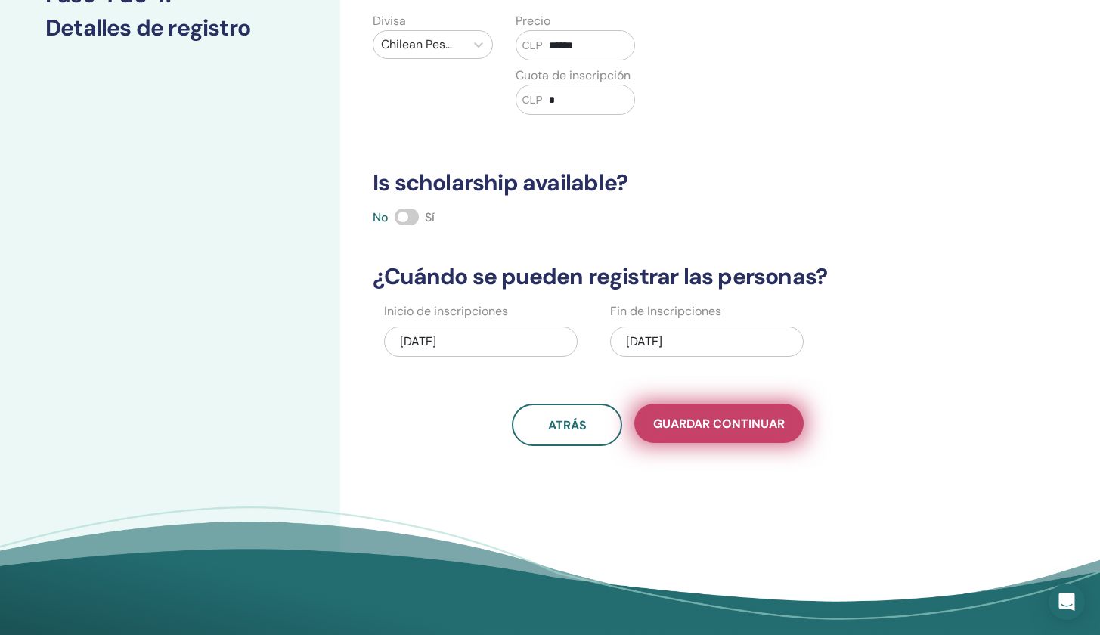
click at [710, 432] on button "Guardar Continuar" at bounding box center [718, 423] width 169 height 39
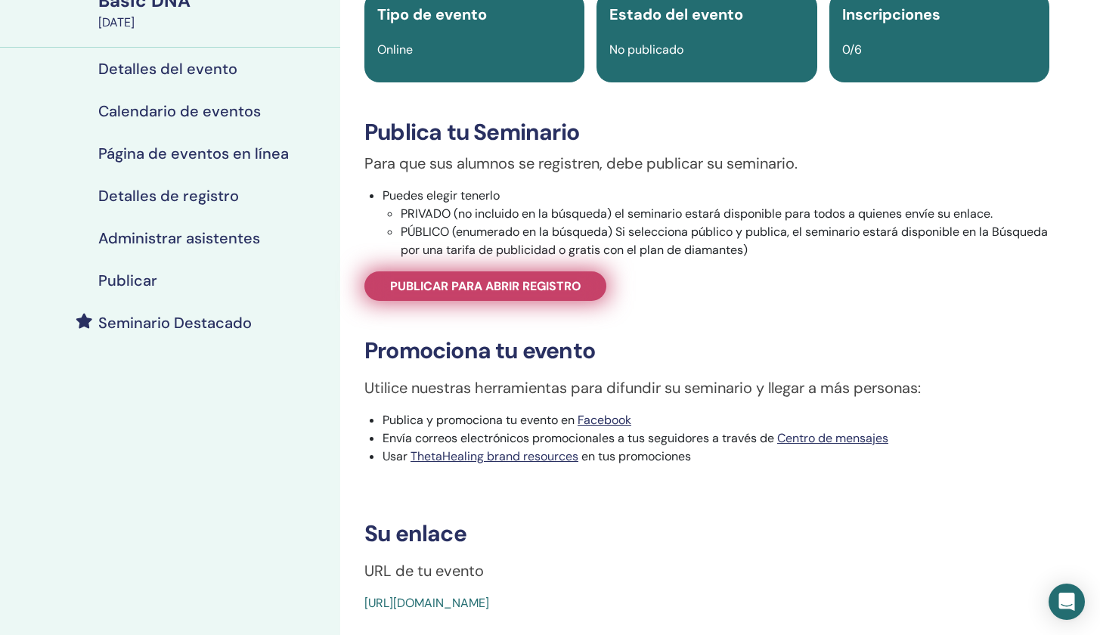
scroll to position [55, 0]
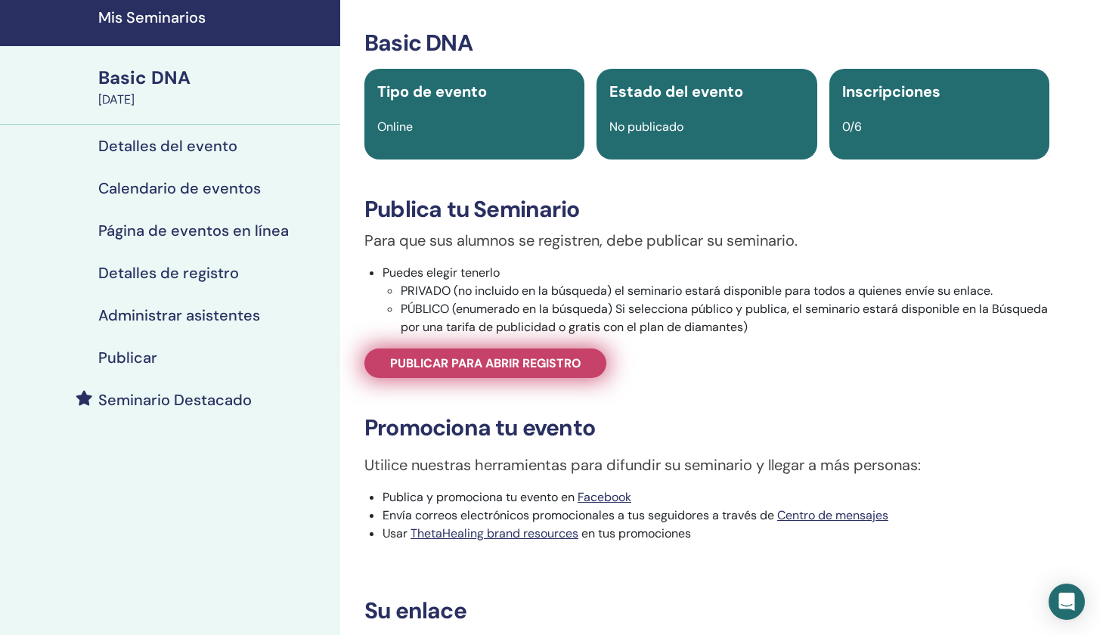
click at [548, 356] on span "Publicar para abrir registro" at bounding box center [485, 363] width 191 height 16
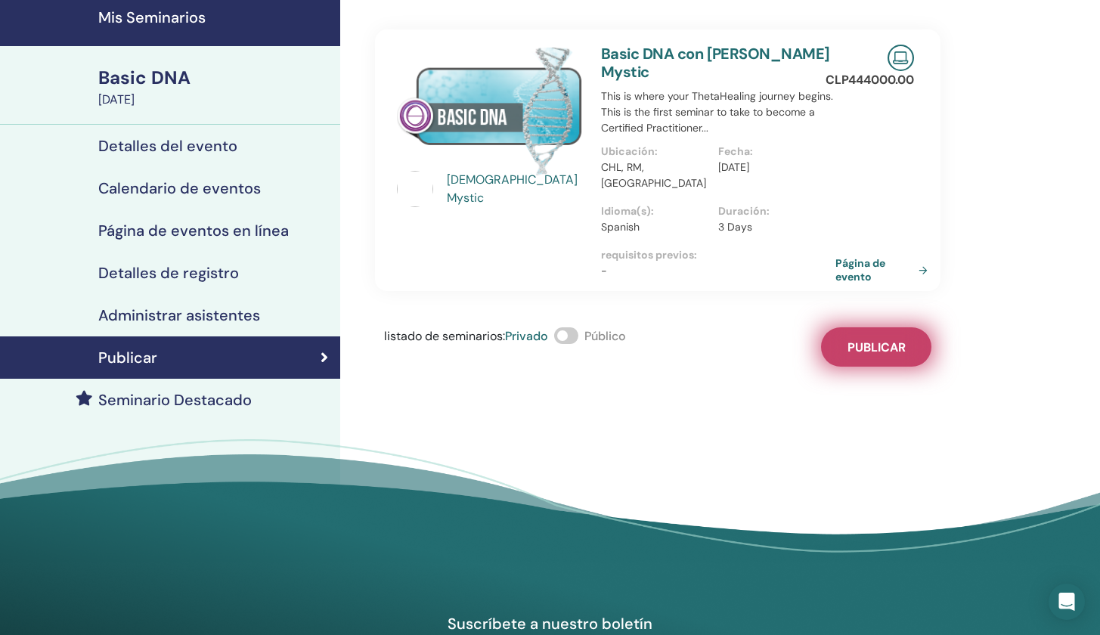
click at [899, 327] on button "Publicar" at bounding box center [876, 346] width 110 height 39
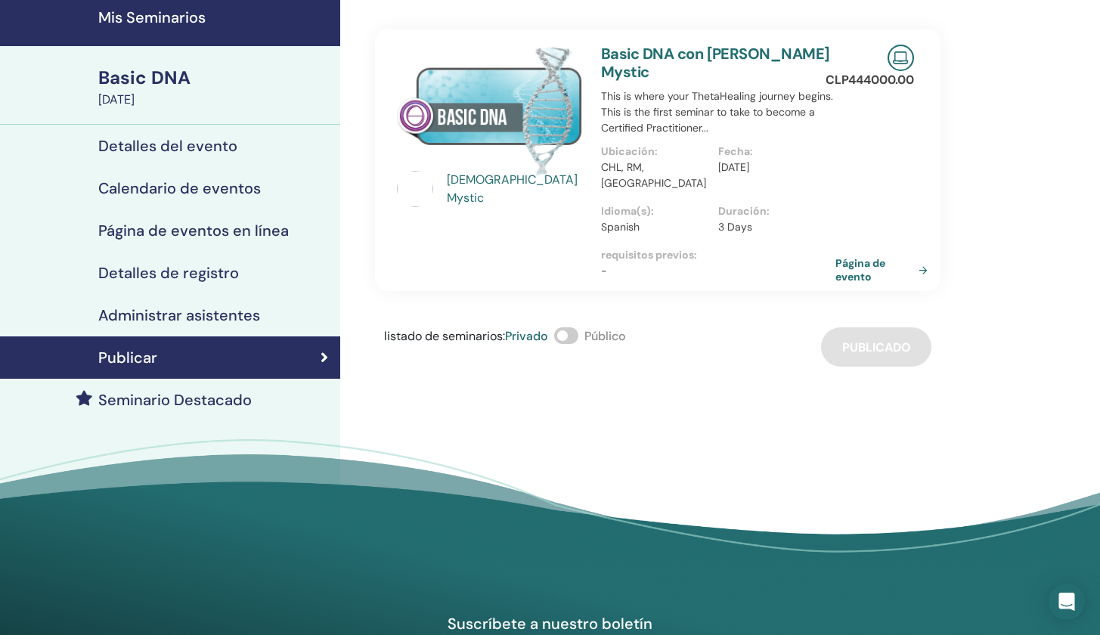
click at [571, 327] on span at bounding box center [566, 335] width 24 height 17
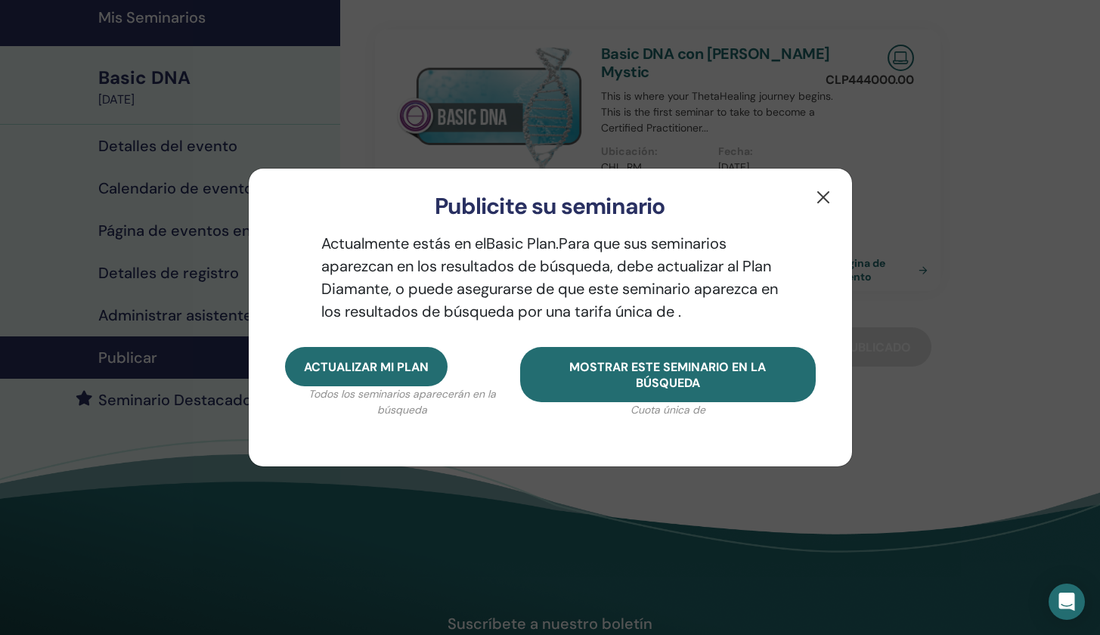
click at [825, 197] on button "button" at bounding box center [823, 197] width 24 height 24
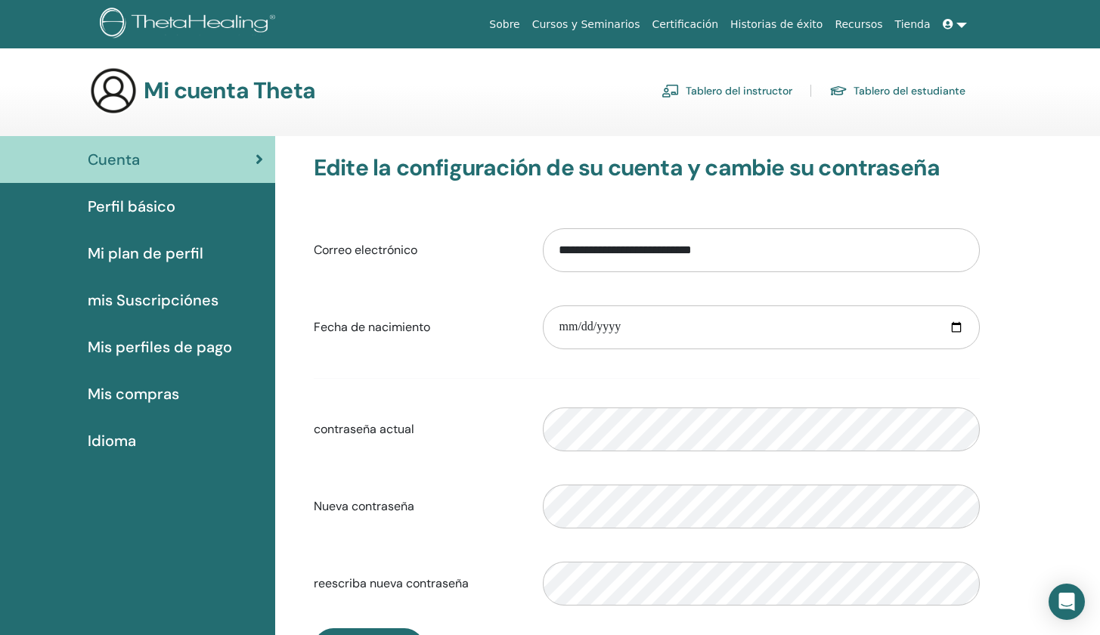
click at [733, 72] on div "Mi cuenta Theta Tablero del instructor Tablero del estudiante" at bounding box center [527, 91] width 876 height 48
click at [735, 82] on link "Tablero del instructor" at bounding box center [727, 91] width 131 height 24
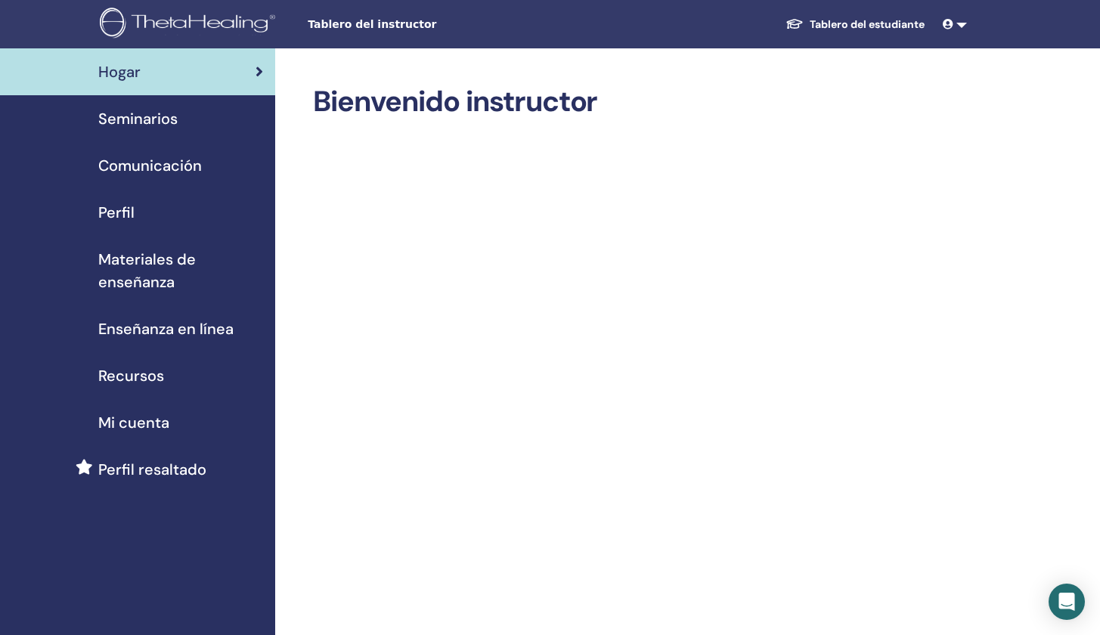
click at [171, 123] on span "Seminarios" at bounding box center [137, 118] width 79 height 23
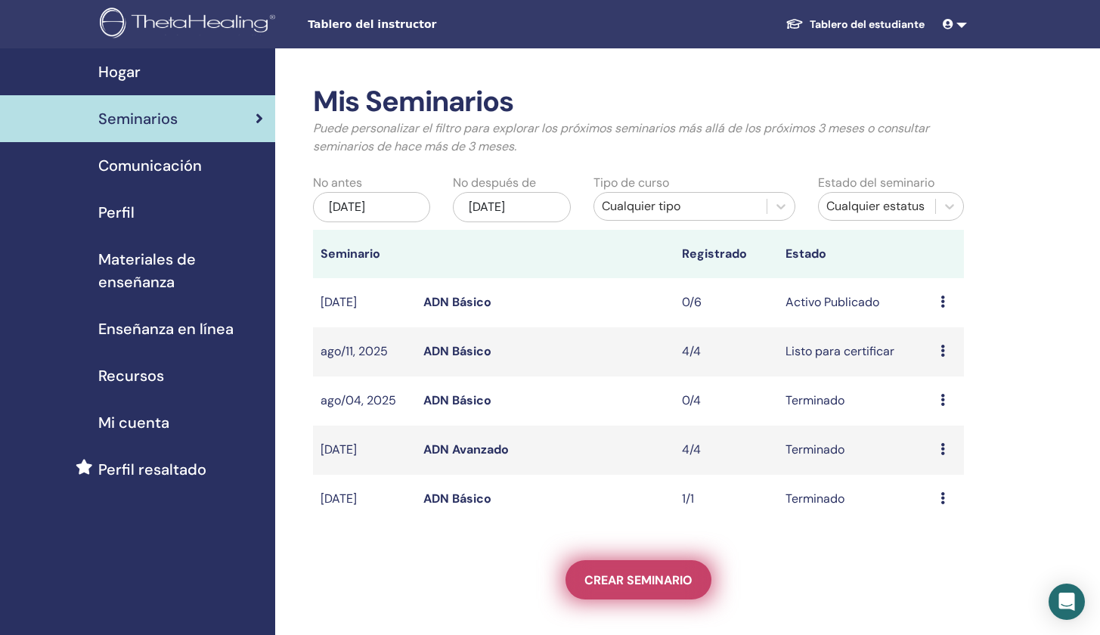
click at [644, 586] on span "Crear seminario" at bounding box center [638, 580] width 108 height 16
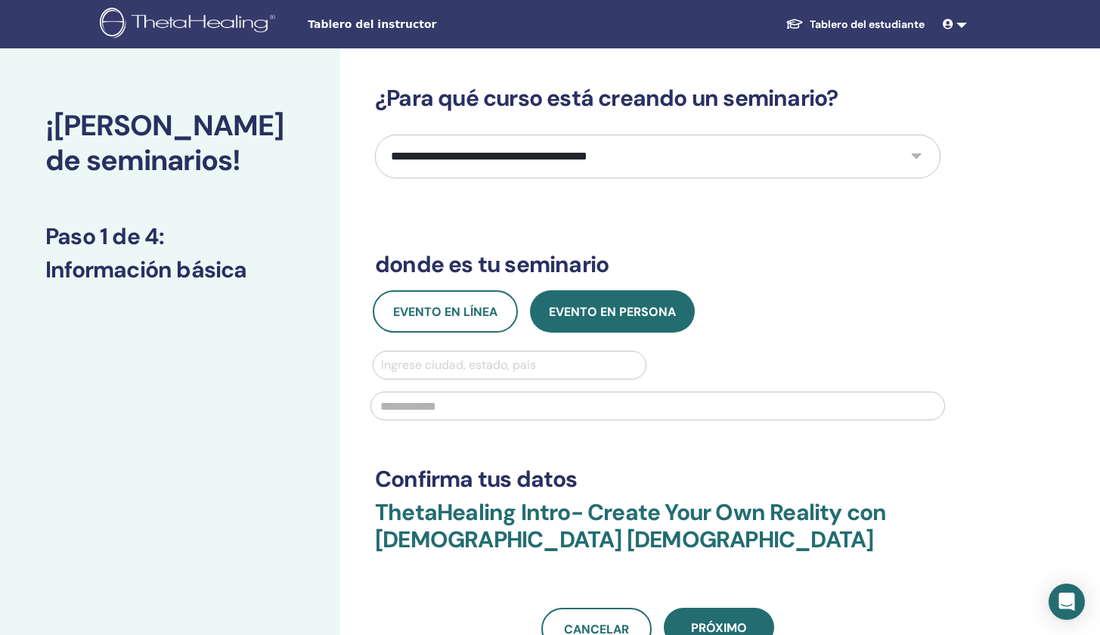
select select "*"
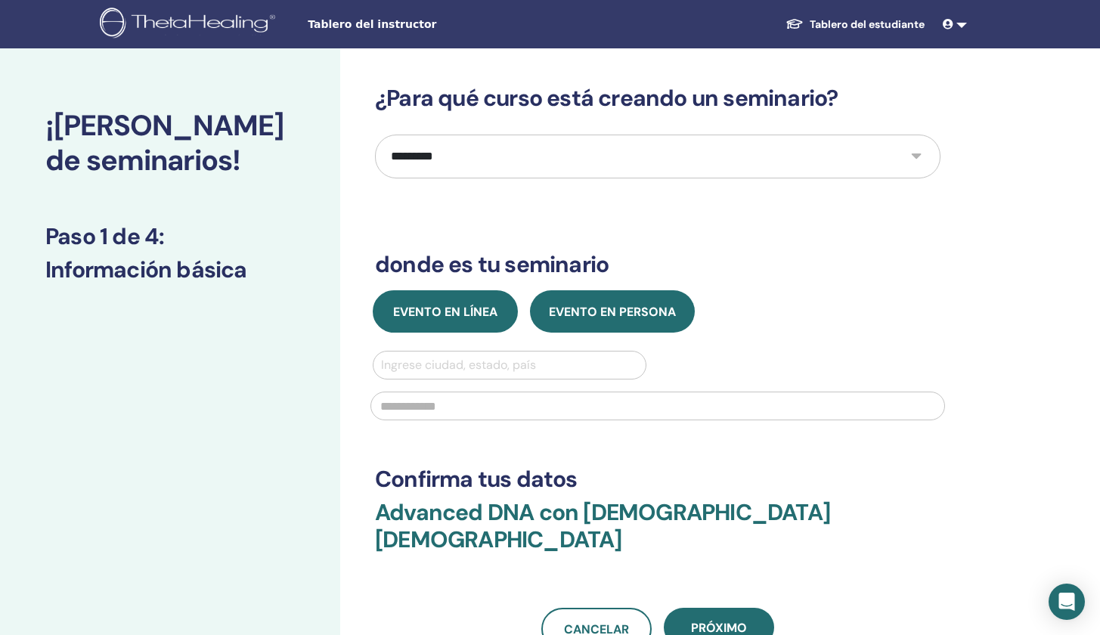
click at [417, 299] on button "Evento en línea" at bounding box center [445, 311] width 145 height 42
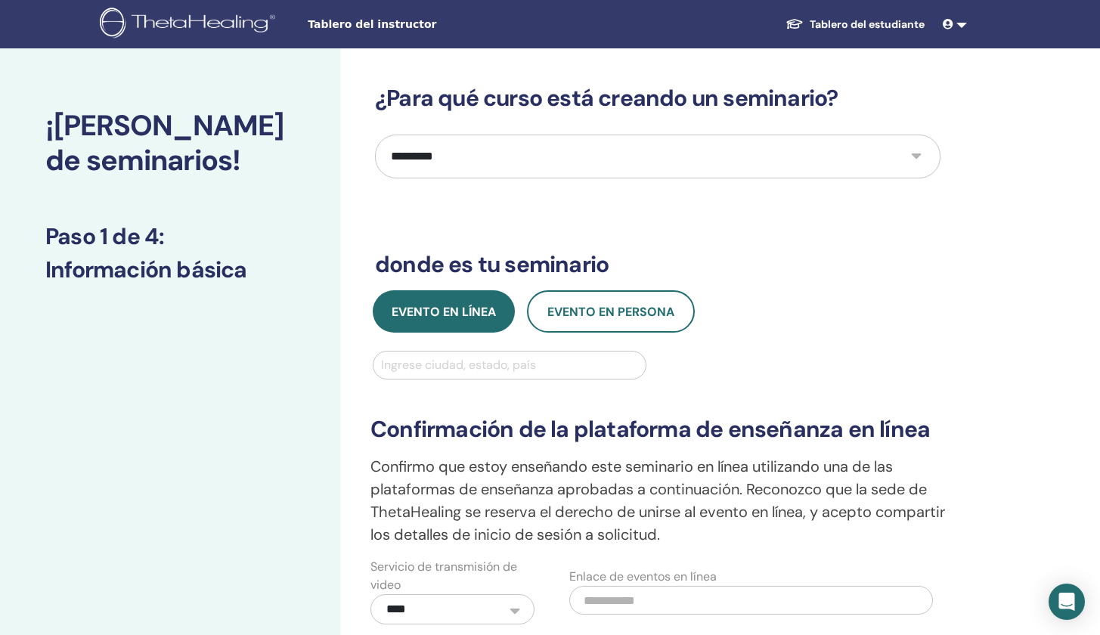
click at [488, 369] on div "Ingrese ciudad, estado, país" at bounding box center [509, 365] width 257 height 18
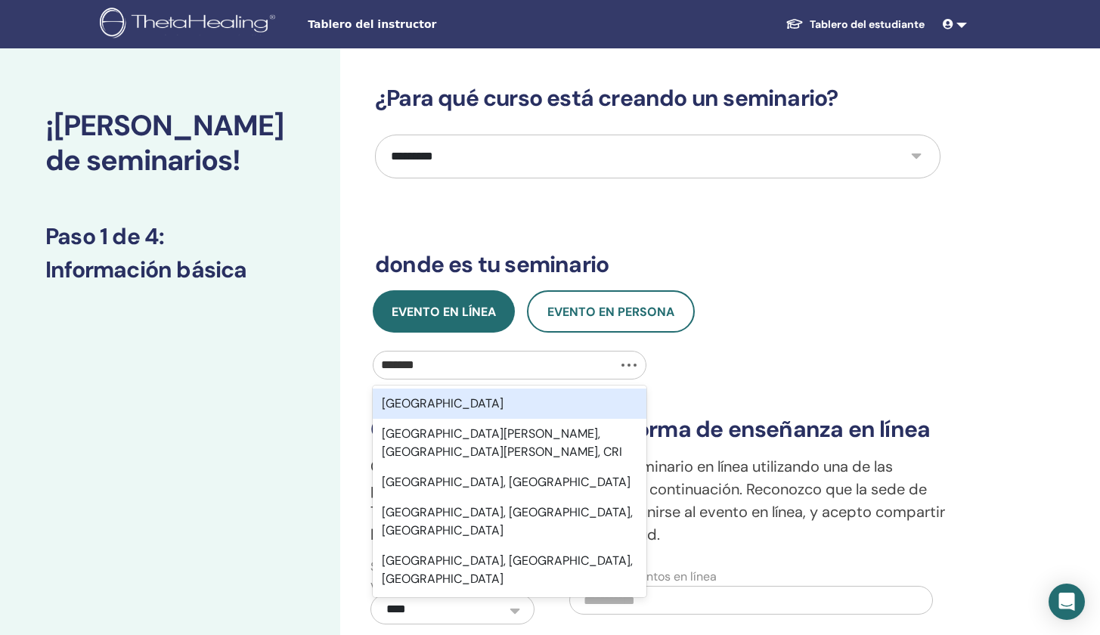
type input "********"
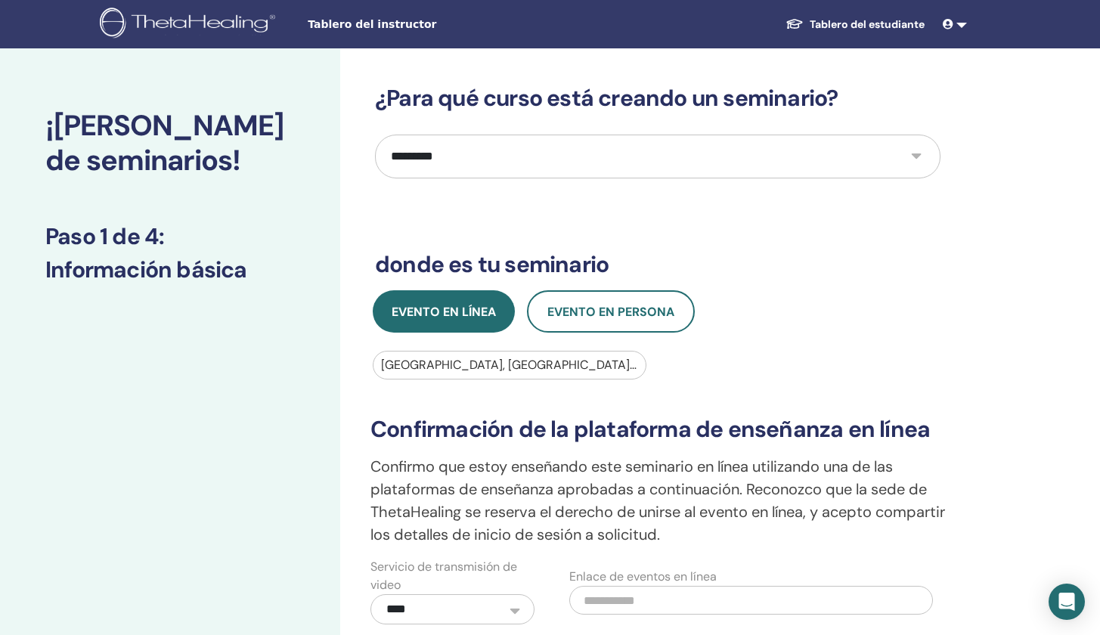
scroll to position [274, 0]
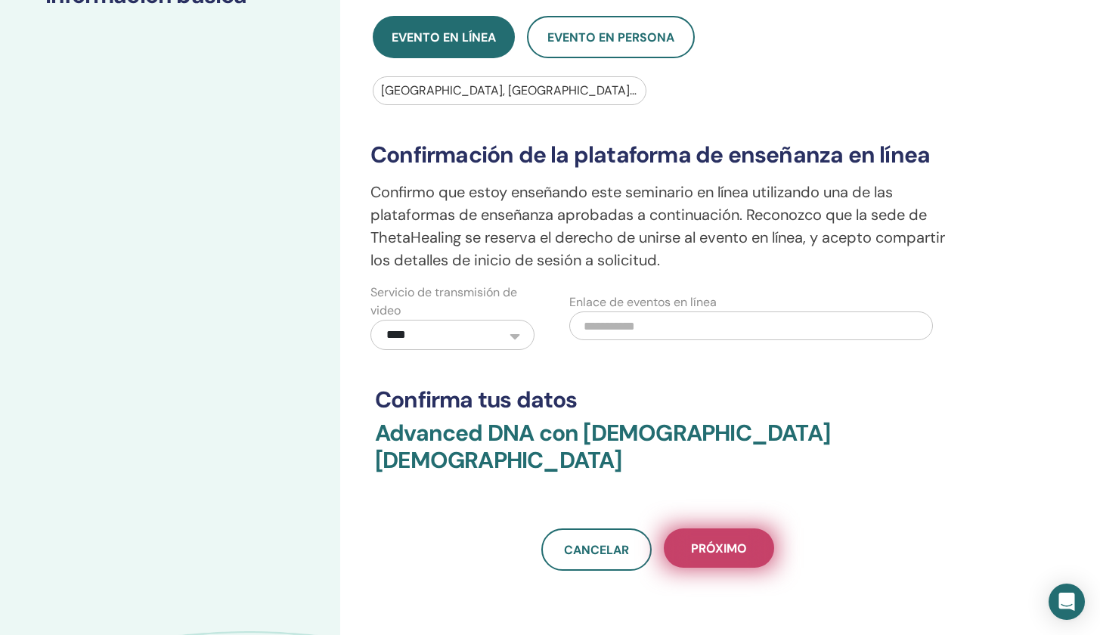
click at [680, 528] on button "próximo" at bounding box center [719, 547] width 110 height 39
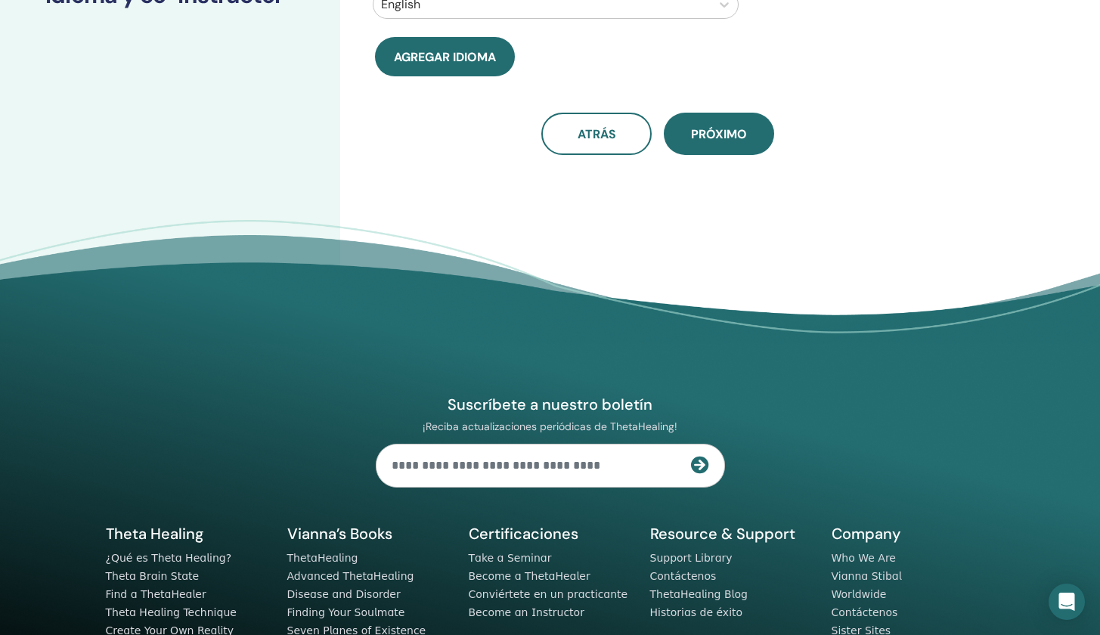
scroll to position [0, 0]
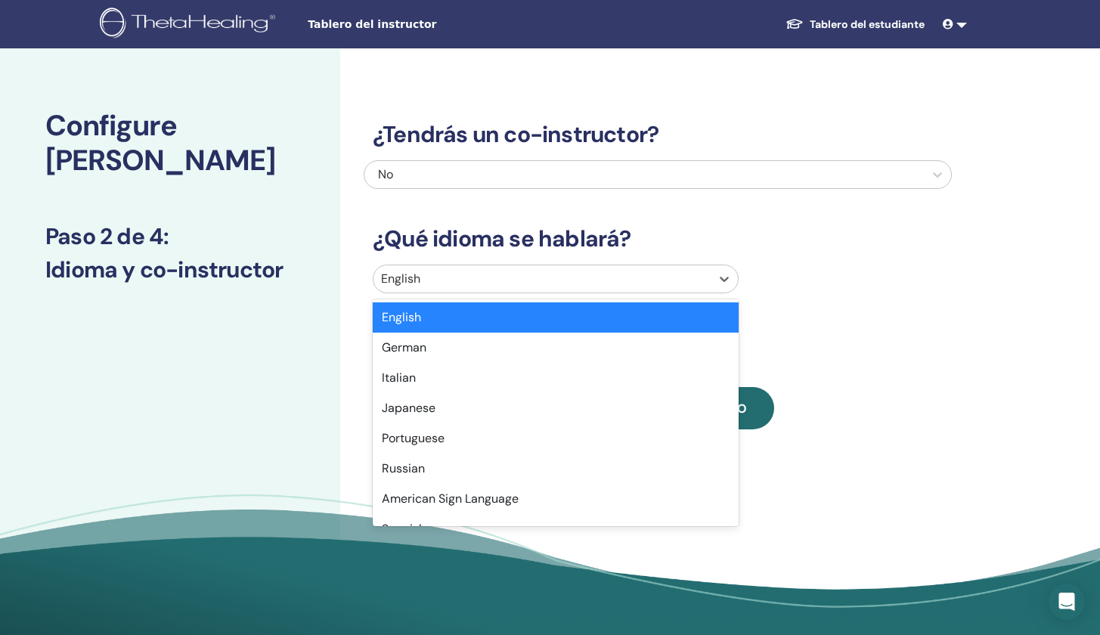
click at [521, 277] on div at bounding box center [542, 278] width 322 height 21
type input "**"
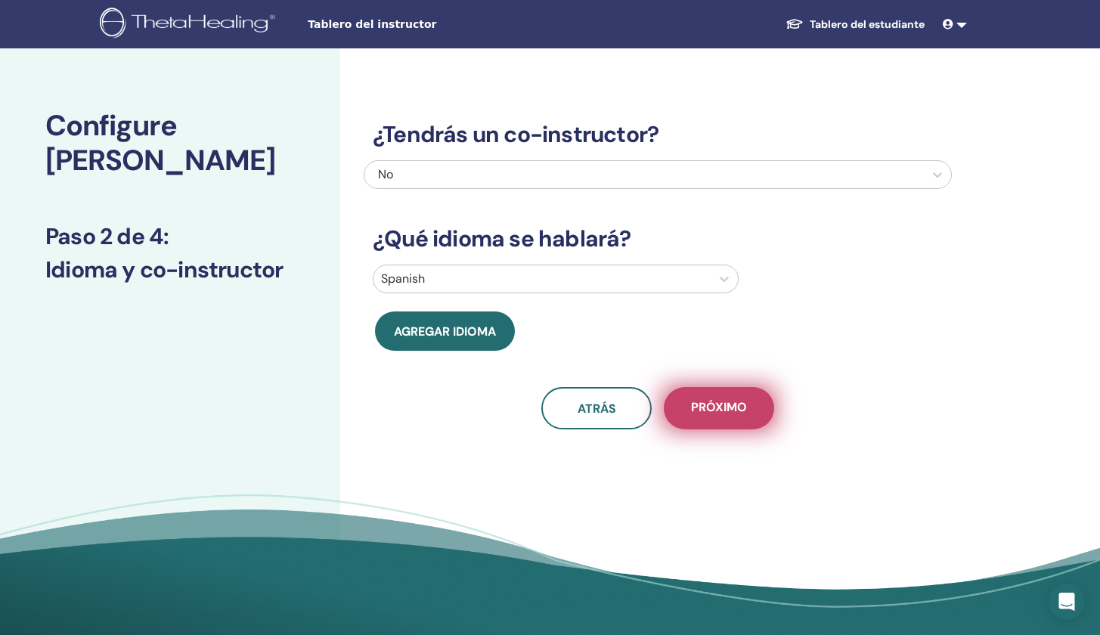
click at [727, 423] on button "próximo" at bounding box center [719, 408] width 110 height 42
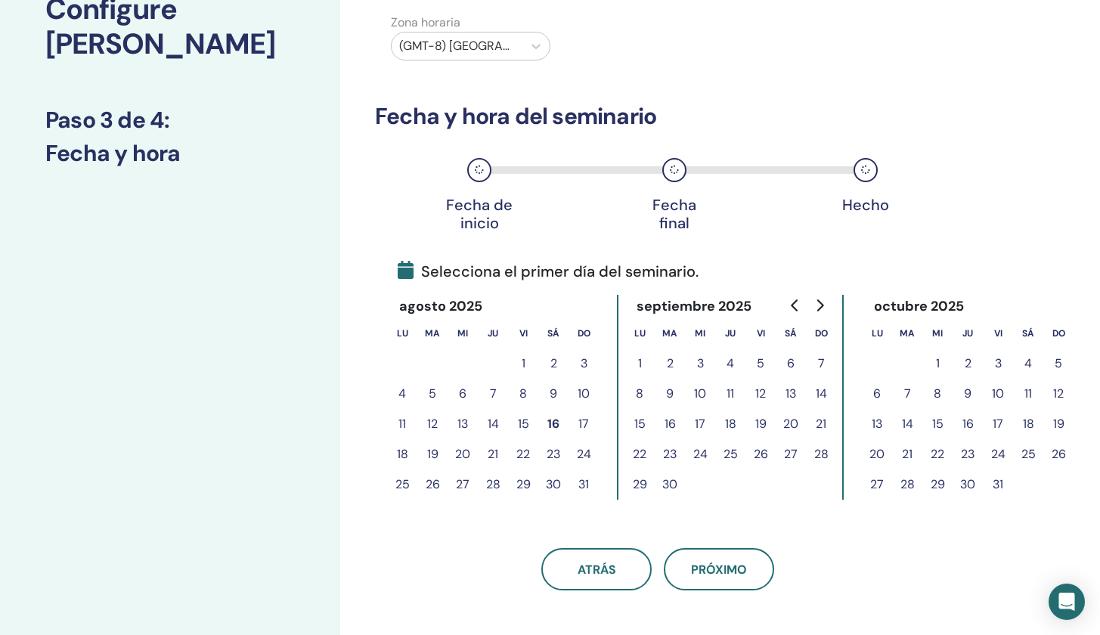
scroll to position [206, 0]
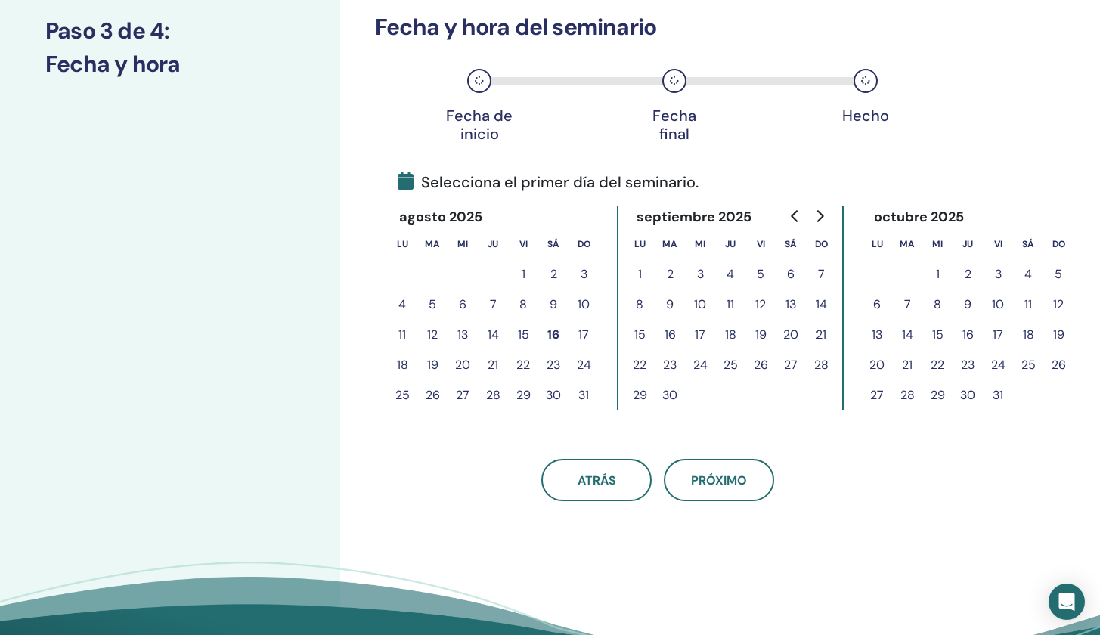
click at [641, 392] on button "29" at bounding box center [640, 395] width 30 height 30
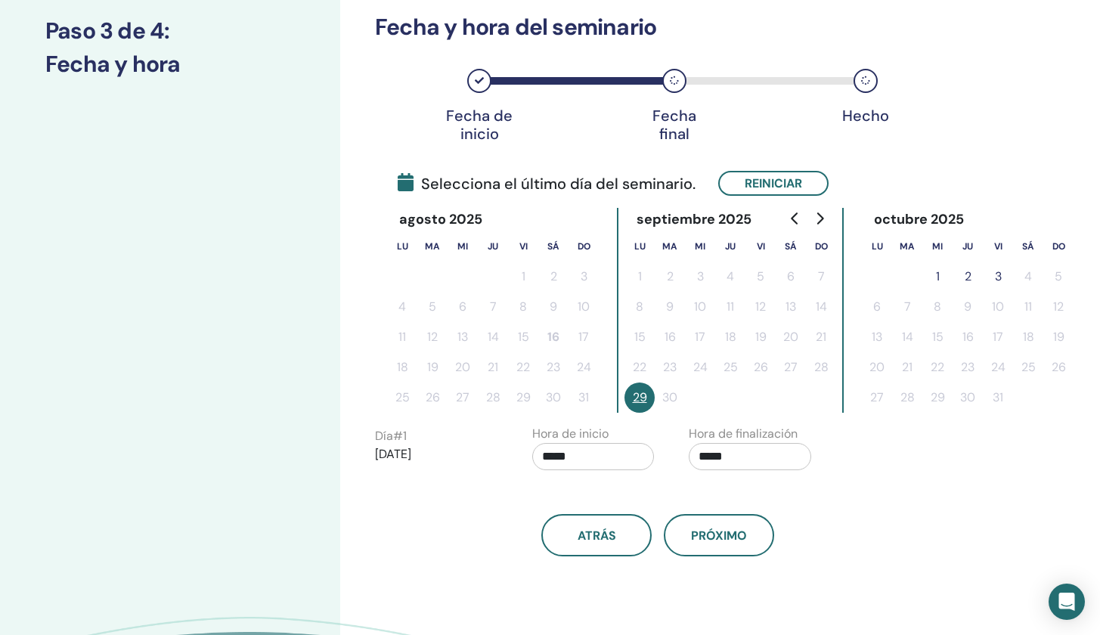
click at [935, 278] on button "1" at bounding box center [937, 277] width 30 height 30
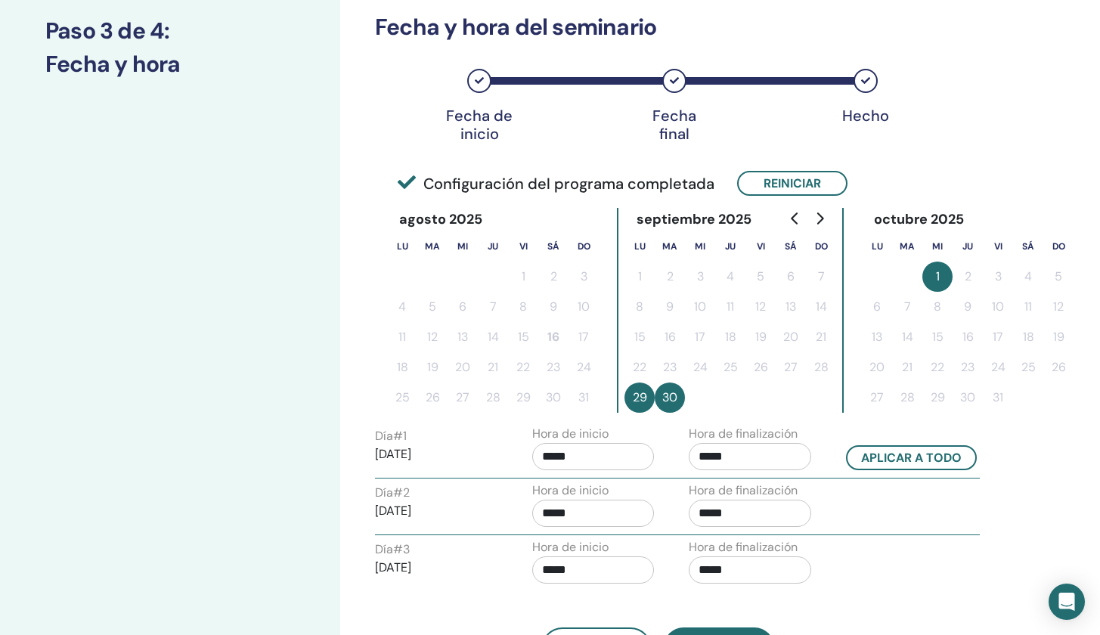
click at [568, 458] on input "*****" at bounding box center [593, 456] width 122 height 27
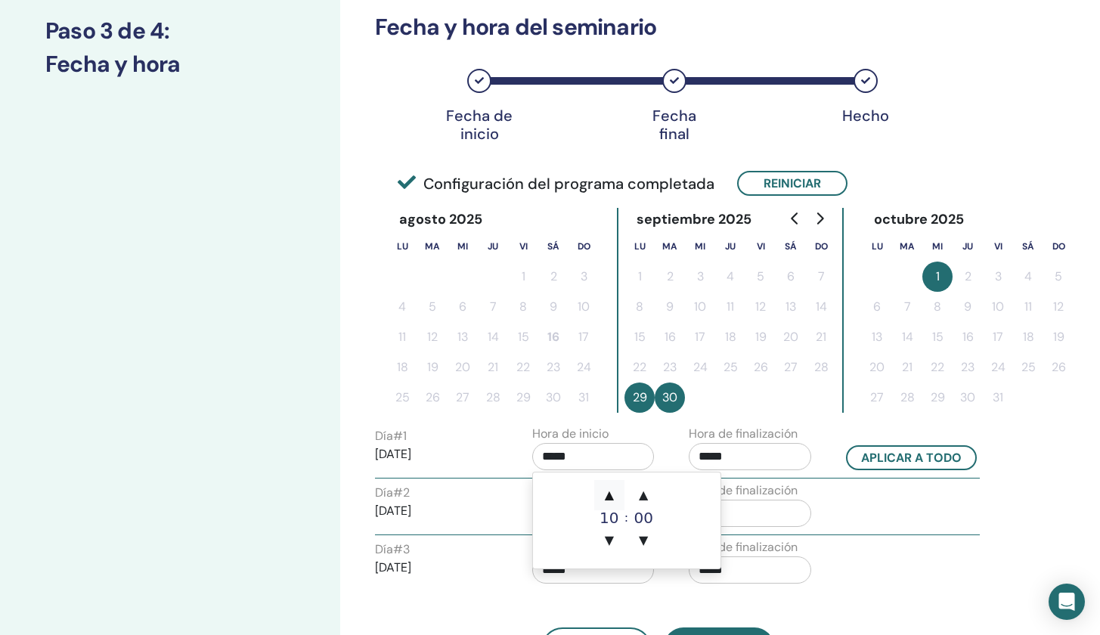
click at [604, 487] on span "▲" at bounding box center [609, 495] width 30 height 30
type input "*****"
click at [778, 454] on input "*****" at bounding box center [750, 456] width 122 height 27
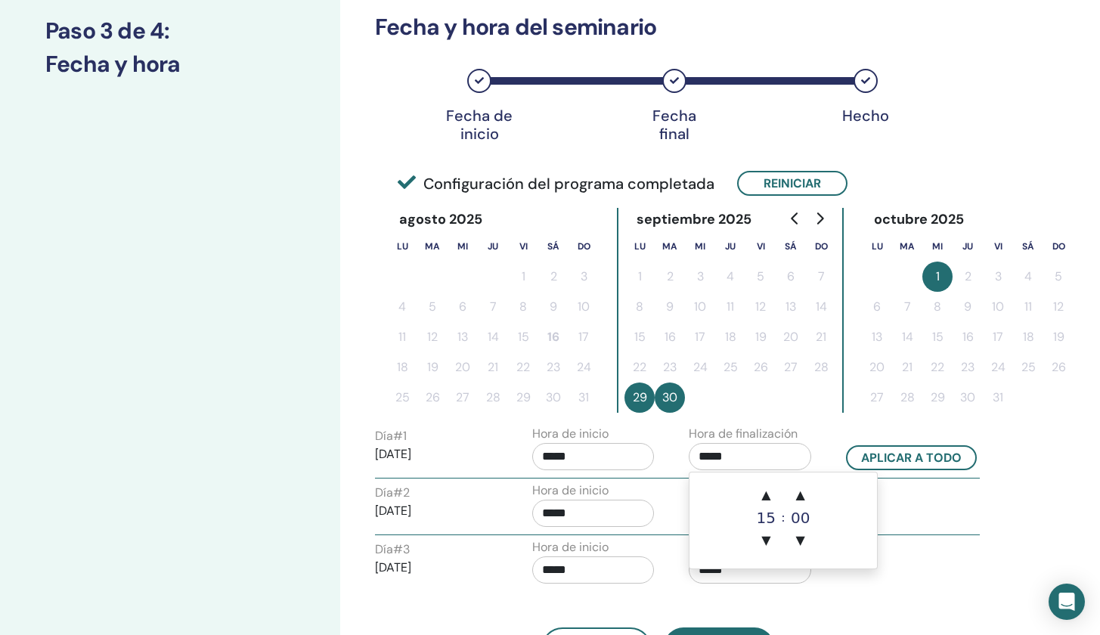
click at [755, 478] on td "▲ 15 ▼ : ▲ 00 ▼" at bounding box center [784, 521] width 188 height 96
click at [758, 480] on span "▲" at bounding box center [766, 495] width 30 height 30
click at [761, 483] on span "▲" at bounding box center [766, 495] width 30 height 30
click at [769, 535] on span "▼" at bounding box center [766, 540] width 30 height 30
click at [790, 482] on span "▲" at bounding box center [801, 495] width 30 height 30
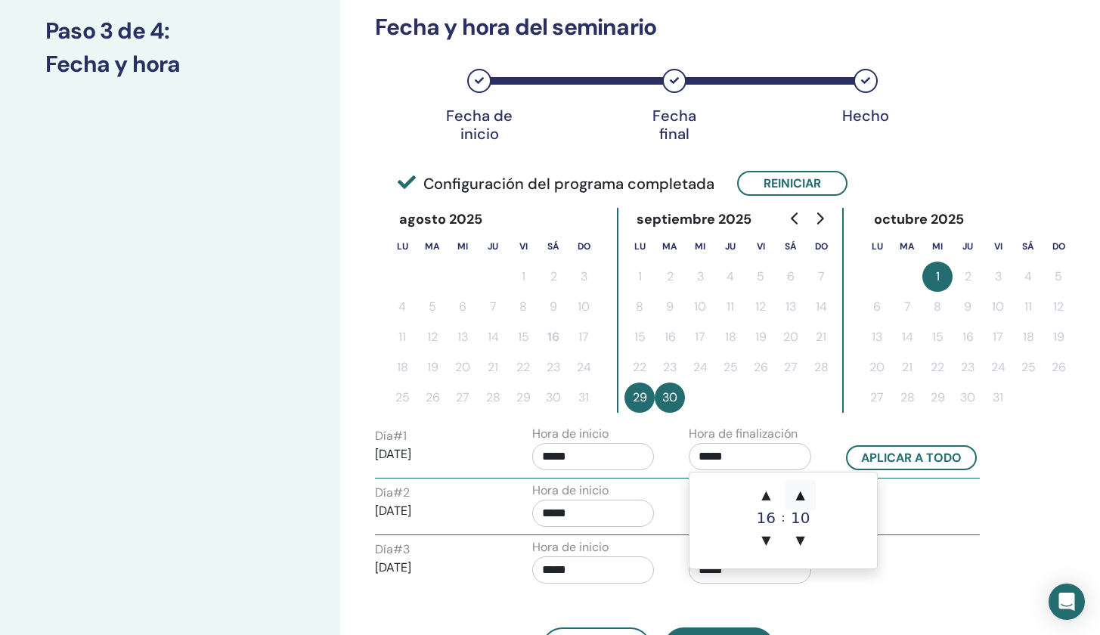
click at [792, 488] on span "▲" at bounding box center [801, 495] width 30 height 30
click at [798, 492] on span "▲" at bounding box center [801, 495] width 30 height 30
click at [801, 492] on span "▲" at bounding box center [801, 495] width 30 height 30
click at [835, 474] on td "▲ 16 ▼ : ▲ 20 ▼" at bounding box center [784, 521] width 188 height 96
click at [802, 498] on span "▲" at bounding box center [801, 495] width 30 height 30
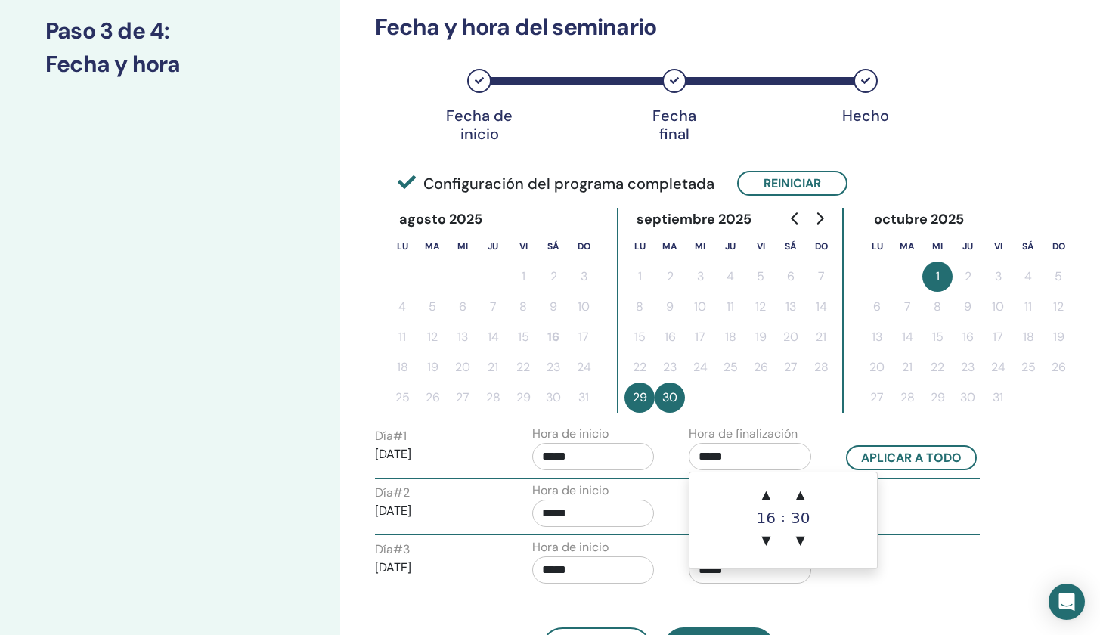
drag, startPoint x: 794, startPoint y: 493, endPoint x: 822, endPoint y: 492, distance: 28.0
click at [794, 493] on span "▲" at bounding box center [801, 495] width 30 height 30
type input "*****"
click at [863, 517] on td "▲ 16 ▼ : ▲ 30 ▼" at bounding box center [784, 521] width 188 height 96
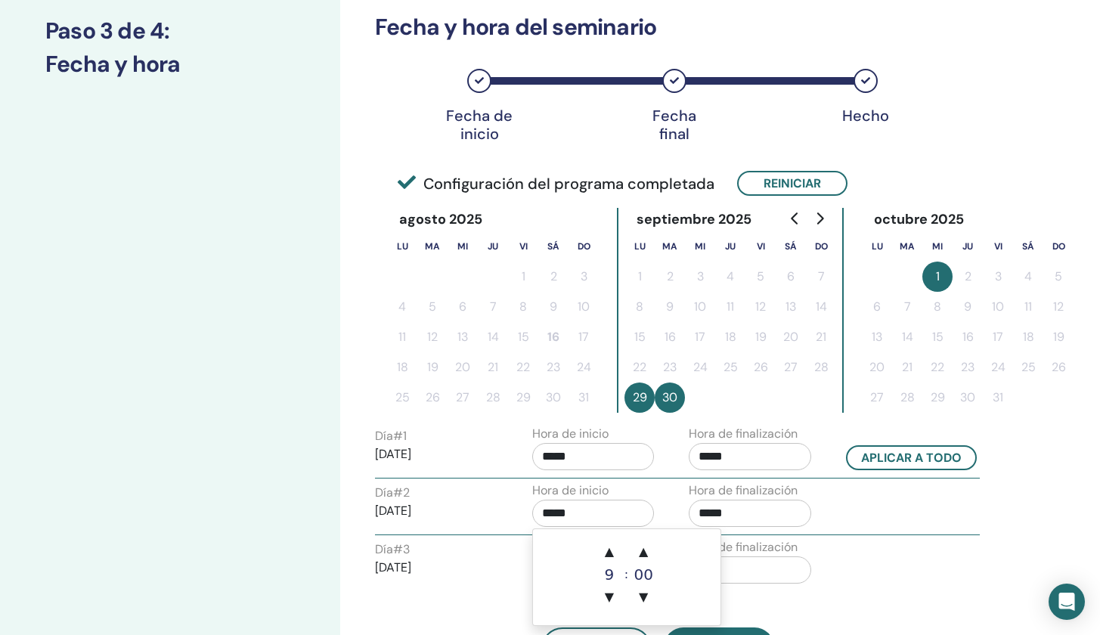
click at [576, 516] on input "*****" at bounding box center [593, 513] width 122 height 27
click at [904, 441] on div "Día # 1 2025/09/29 Hora de inicio ***** Hora de finalización ***** Aplicar a to…" at bounding box center [678, 451] width 628 height 53
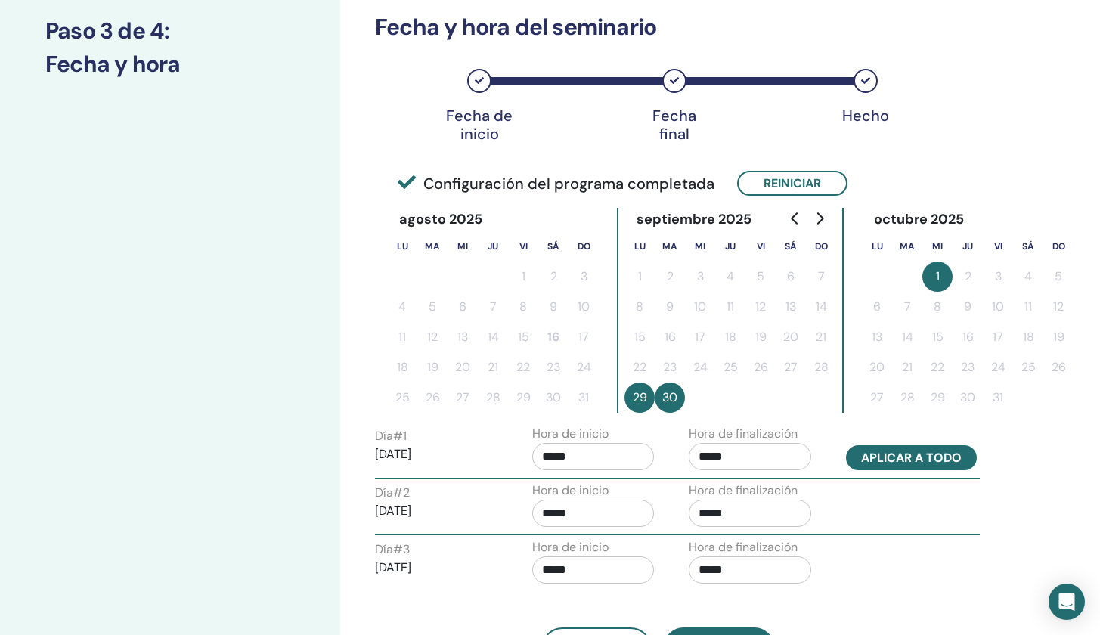
click at [895, 459] on button "Aplicar a todo" at bounding box center [911, 457] width 131 height 25
type input "*****"
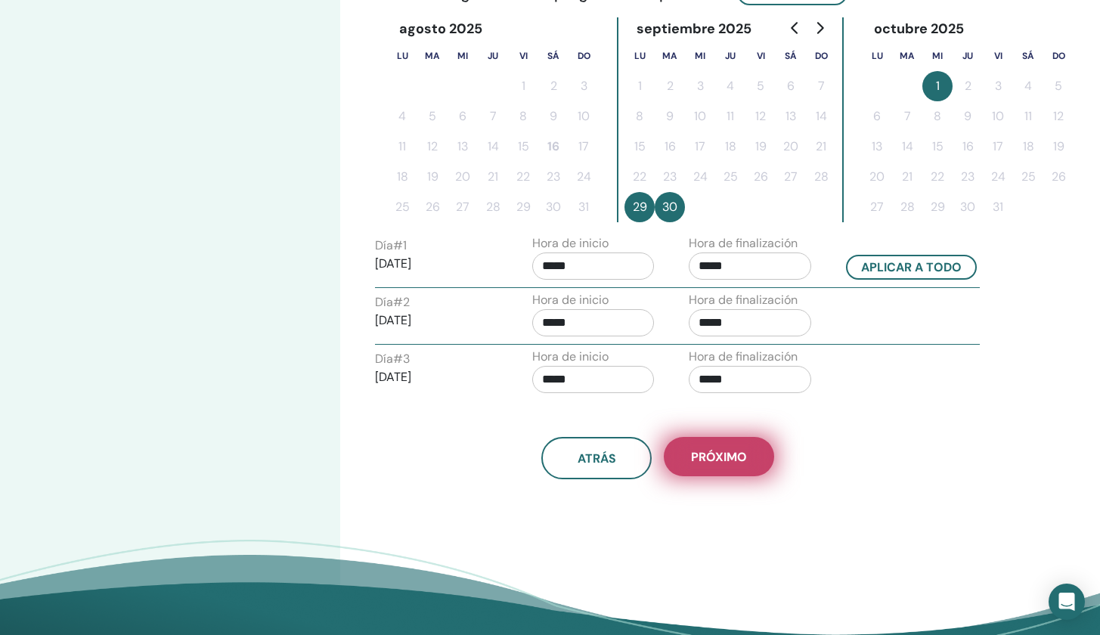
click at [733, 460] on span "próximo" at bounding box center [719, 457] width 56 height 16
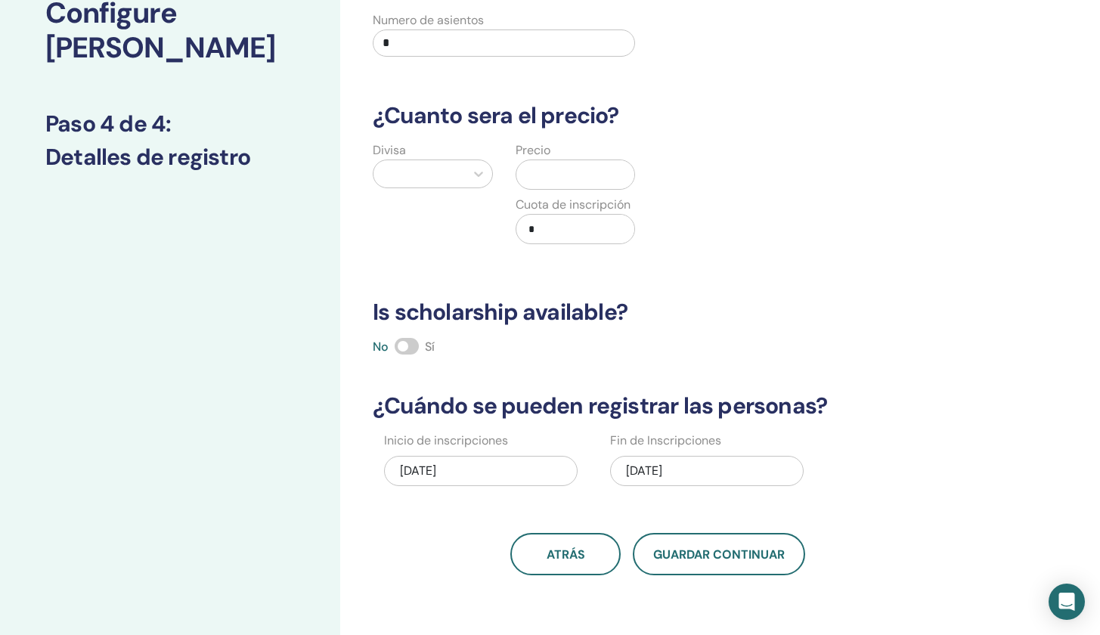
scroll to position [0, 0]
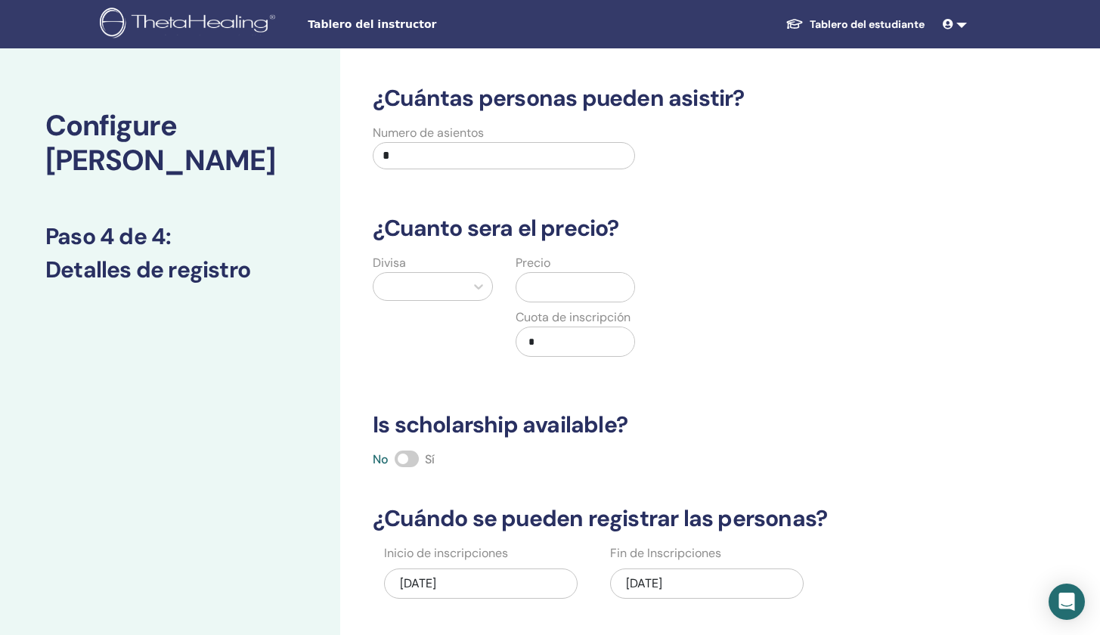
click at [464, 144] on input "*" at bounding box center [504, 155] width 262 height 27
click at [451, 148] on input "*" at bounding box center [504, 155] width 262 height 27
type input "*"
click at [857, 312] on div "Divisa Precio Cuota de inscripción *" at bounding box center [646, 314] width 588 height 121
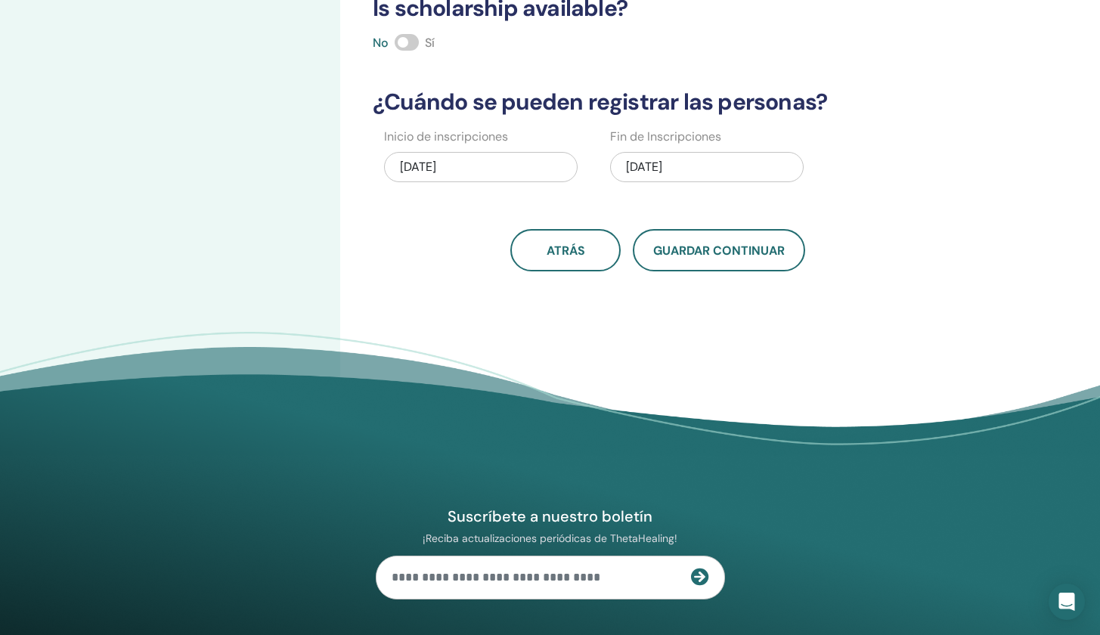
scroll to position [15, 0]
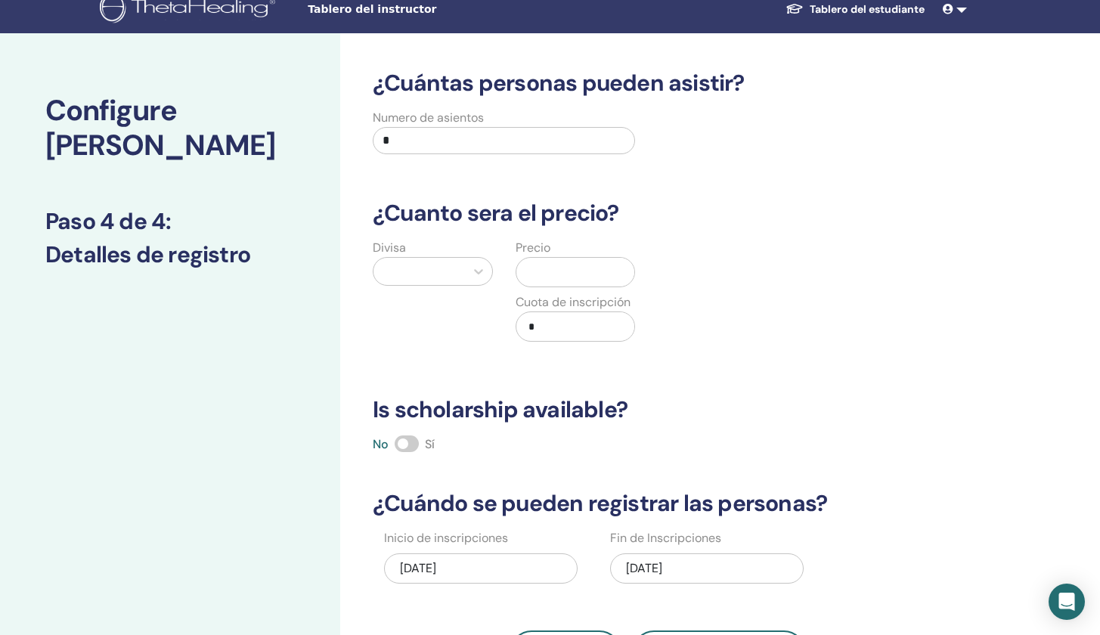
click at [434, 259] on div at bounding box center [419, 271] width 91 height 27
type input "***"
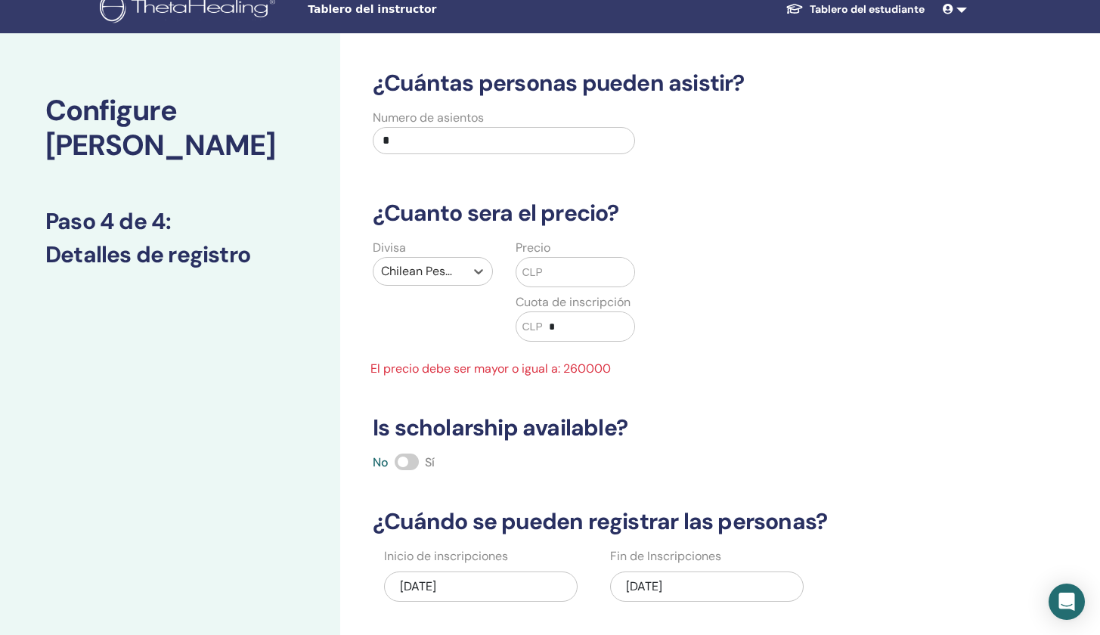
click at [575, 265] on input "text" at bounding box center [588, 272] width 91 height 29
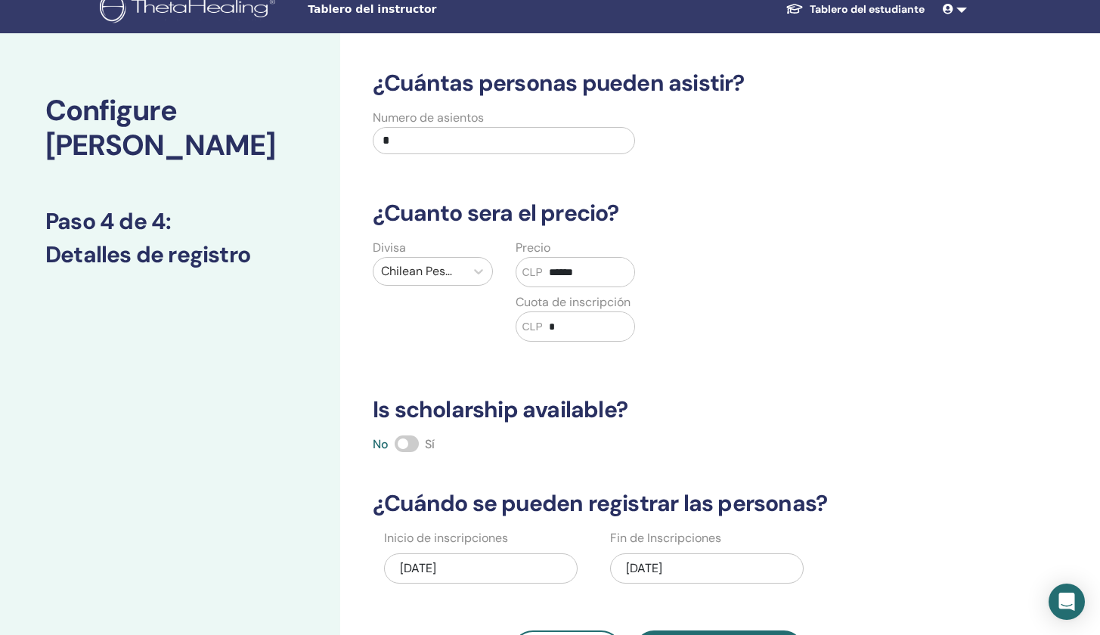
type input "******"
click at [836, 401] on h3 "Is scholarship available?" at bounding box center [658, 409] width 588 height 27
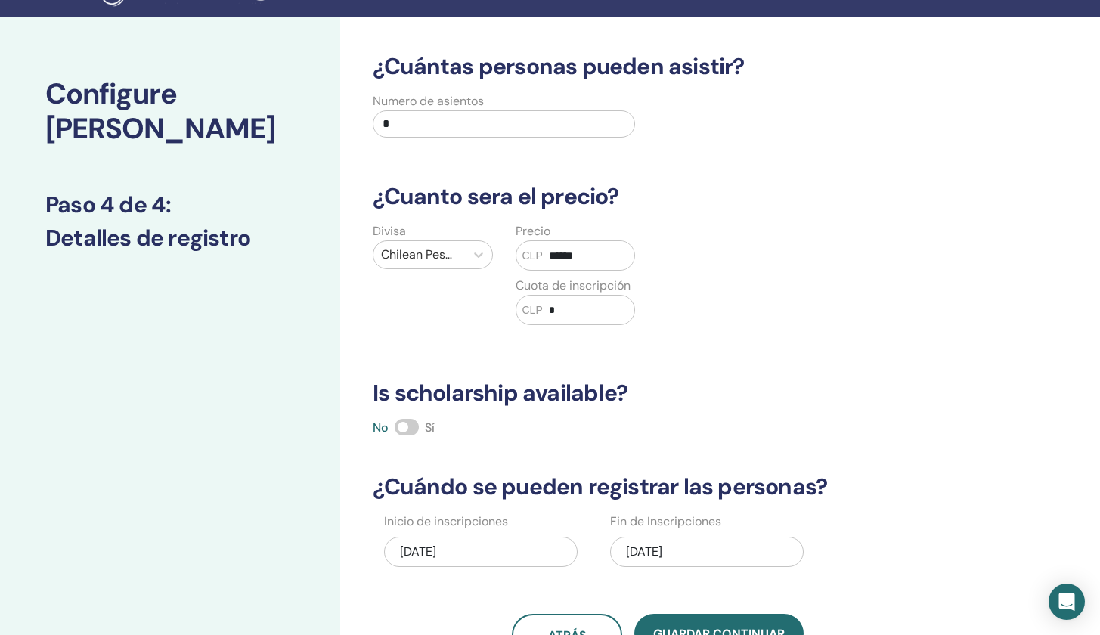
click at [416, 425] on span at bounding box center [407, 427] width 24 height 17
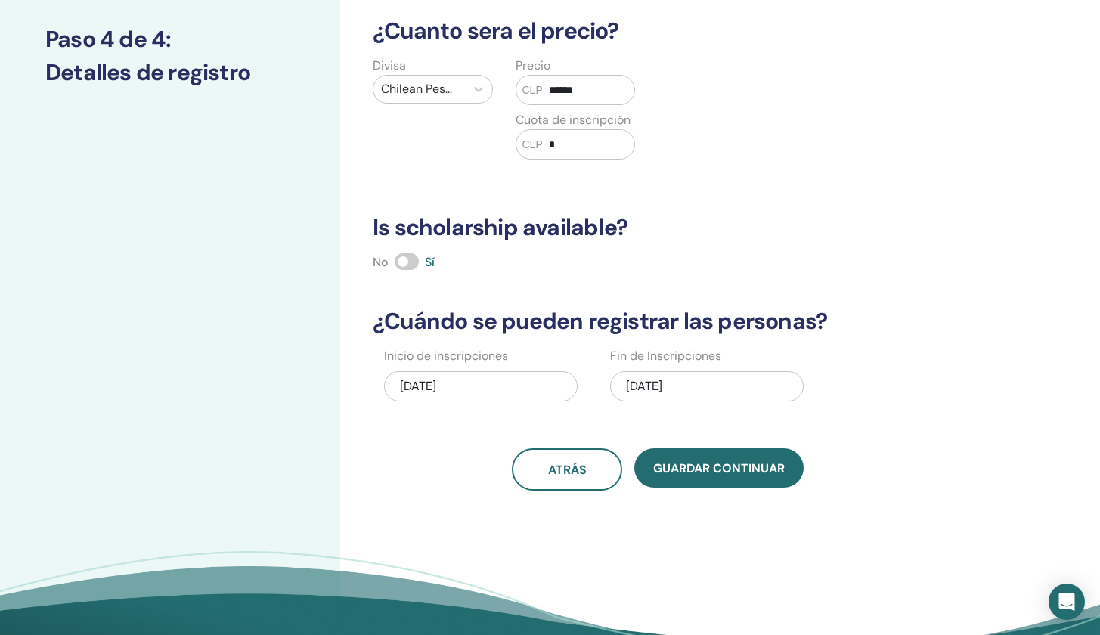
scroll to position [283, 0]
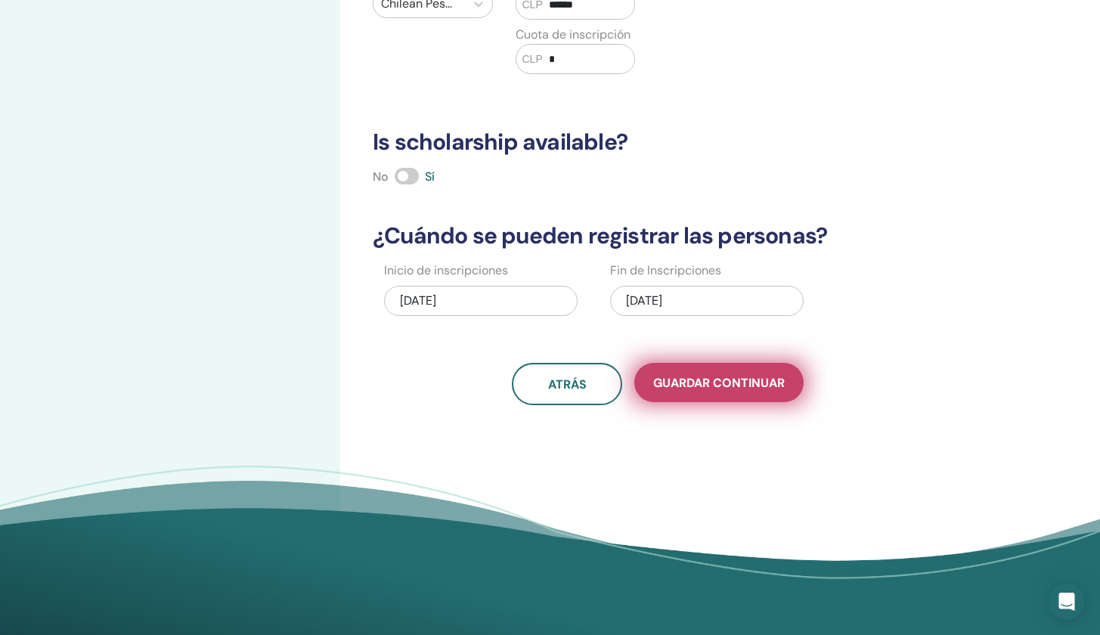
click at [756, 384] on span "Guardar Continuar" at bounding box center [719, 383] width 132 height 16
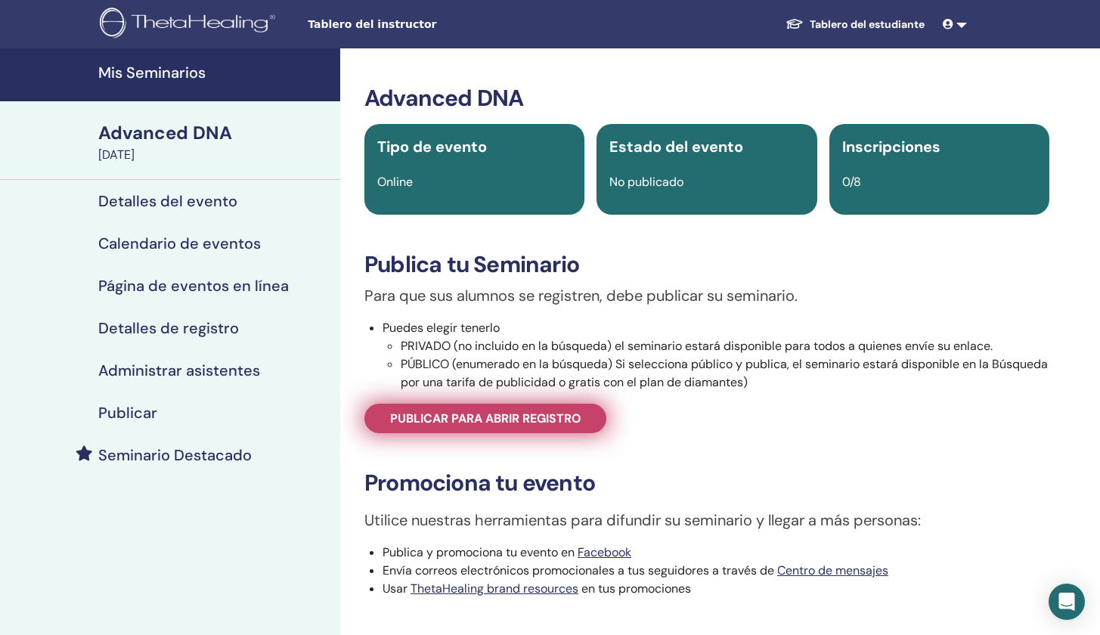
click at [569, 426] on span "Publicar para abrir registro" at bounding box center [485, 419] width 191 height 16
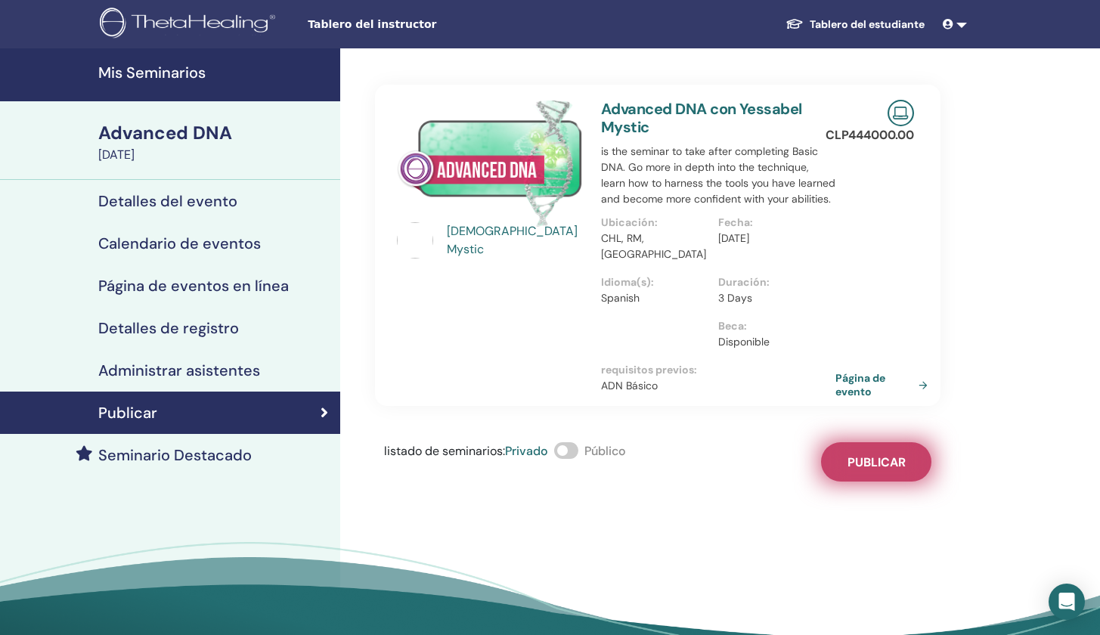
click at [913, 445] on button "Publicar" at bounding box center [876, 461] width 110 height 39
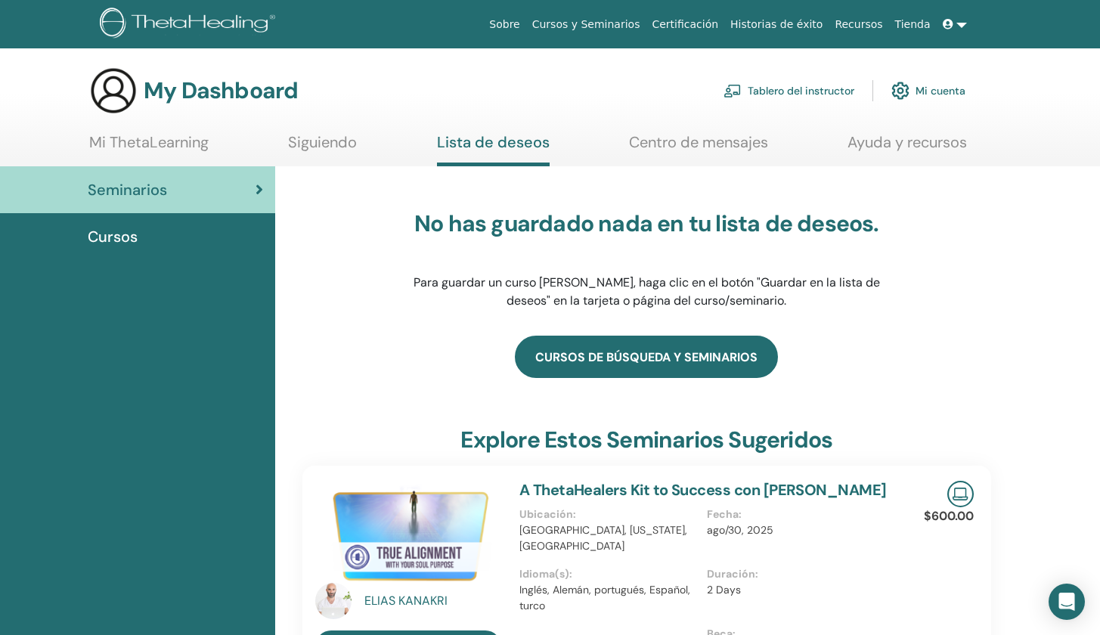
click at [702, 363] on link "Cursos de búsqueda y seminarios" at bounding box center [646, 357] width 263 height 42
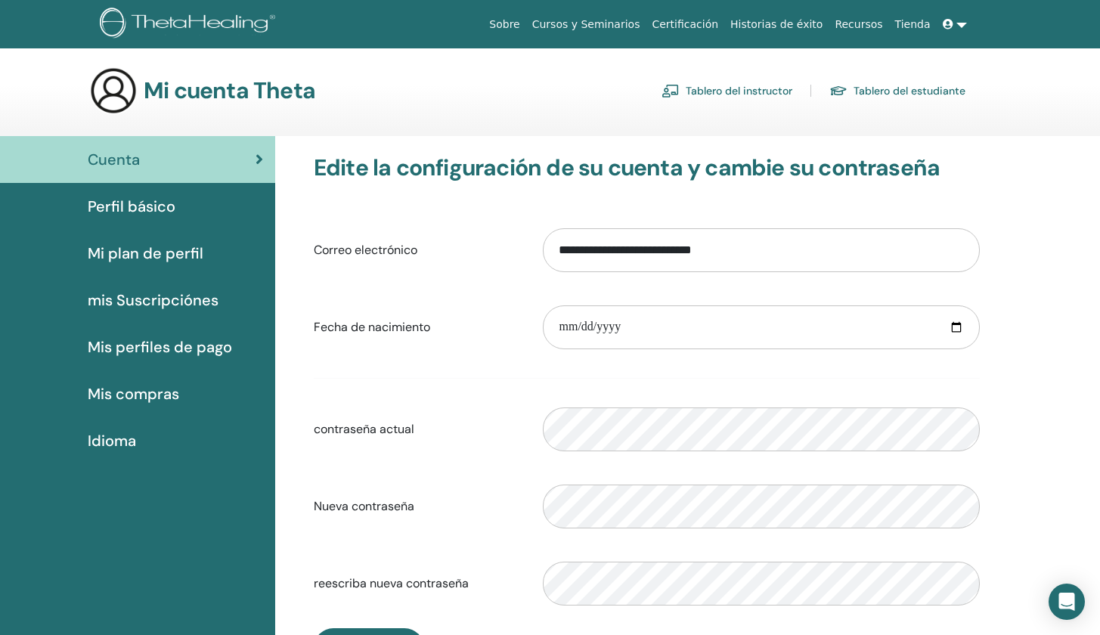
click at [178, 153] on div "Cuenta" at bounding box center [137, 159] width 251 height 23
click at [911, 89] on link "Tablero del estudiante" at bounding box center [897, 91] width 136 height 24
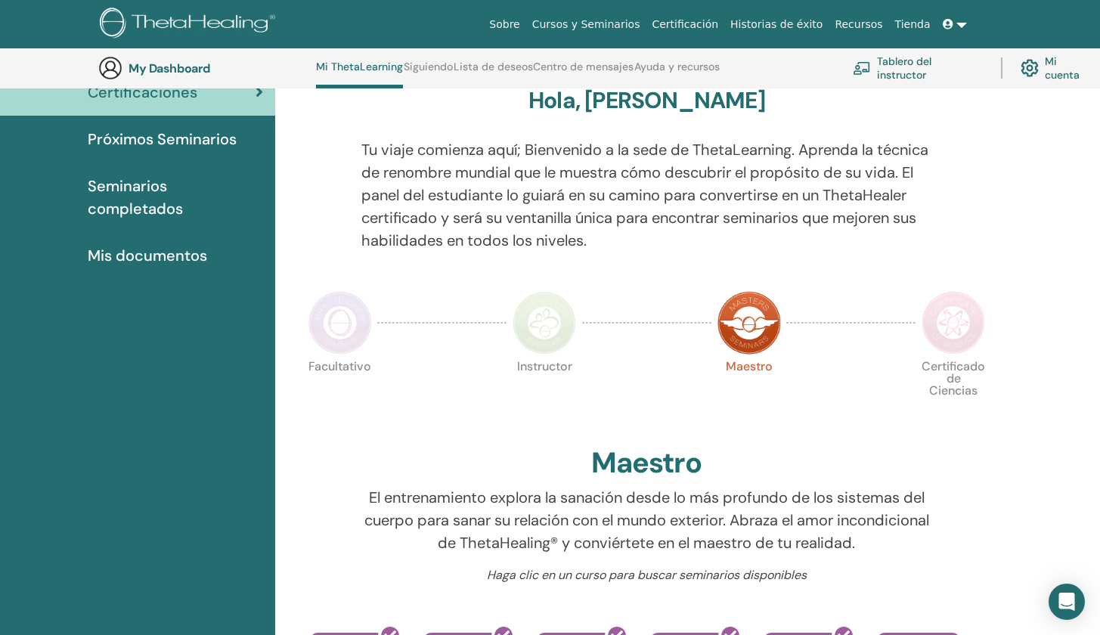
scroll to position [251, 0]
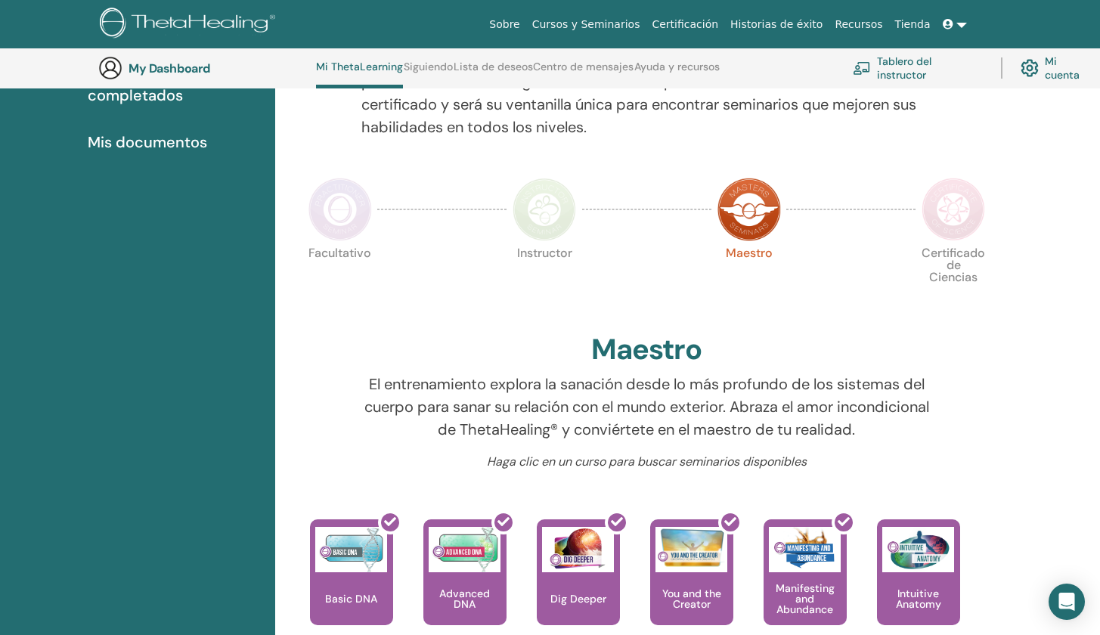
click at [764, 212] on img at bounding box center [750, 210] width 64 height 64
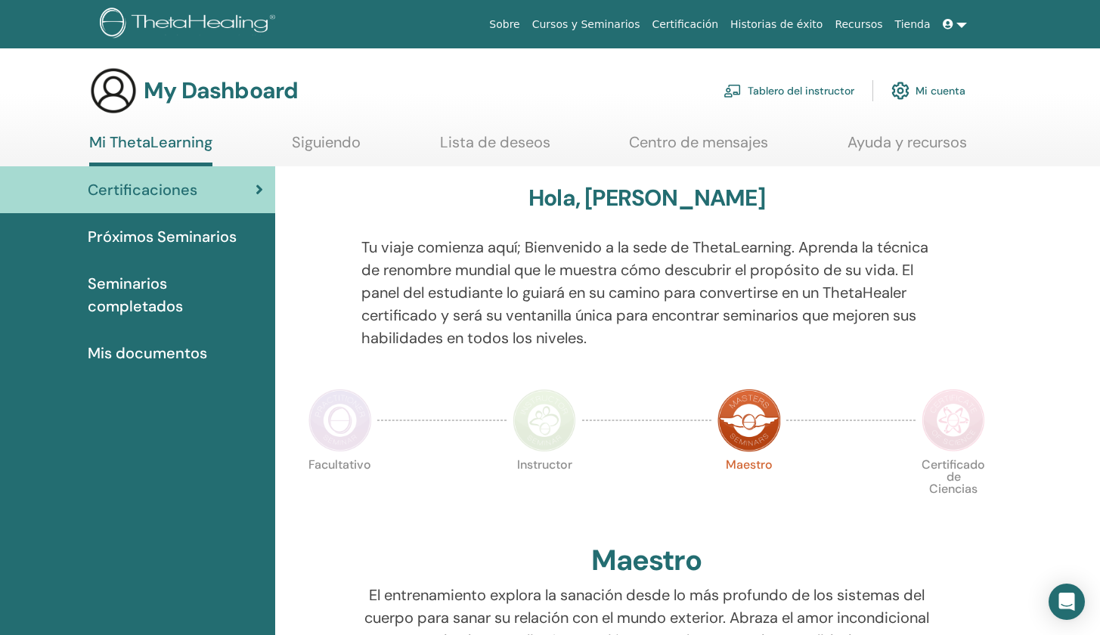
click at [530, 417] on img at bounding box center [545, 421] width 64 height 64
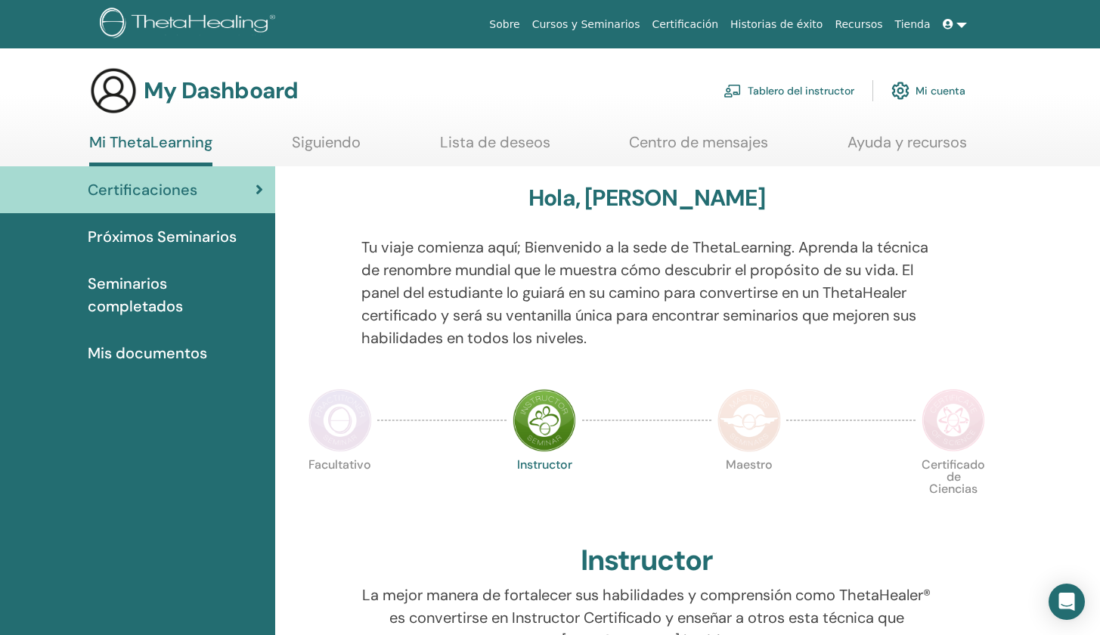
click at [110, 297] on span "Seminarios completados" at bounding box center [175, 294] width 175 height 45
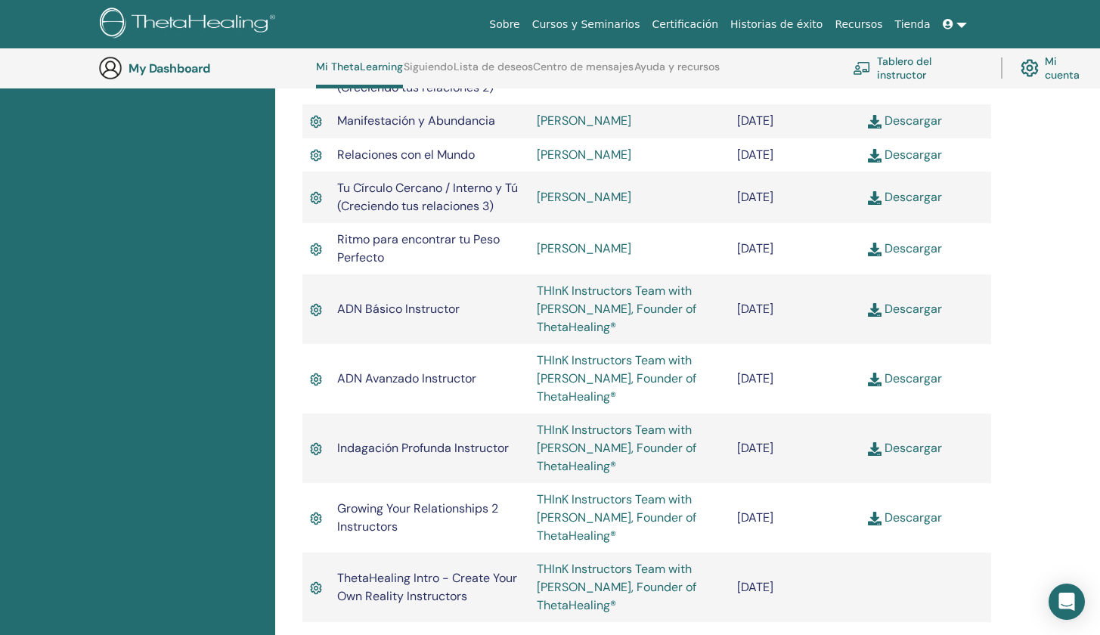
scroll to position [755, 0]
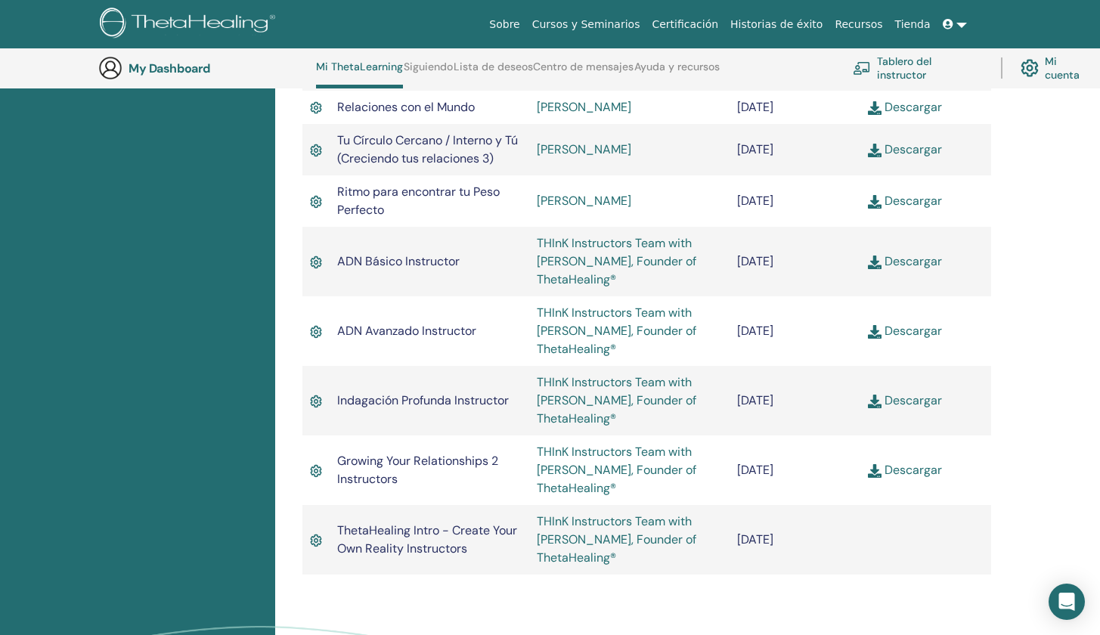
click at [924, 465] on link "Descargar" at bounding box center [905, 470] width 74 height 16
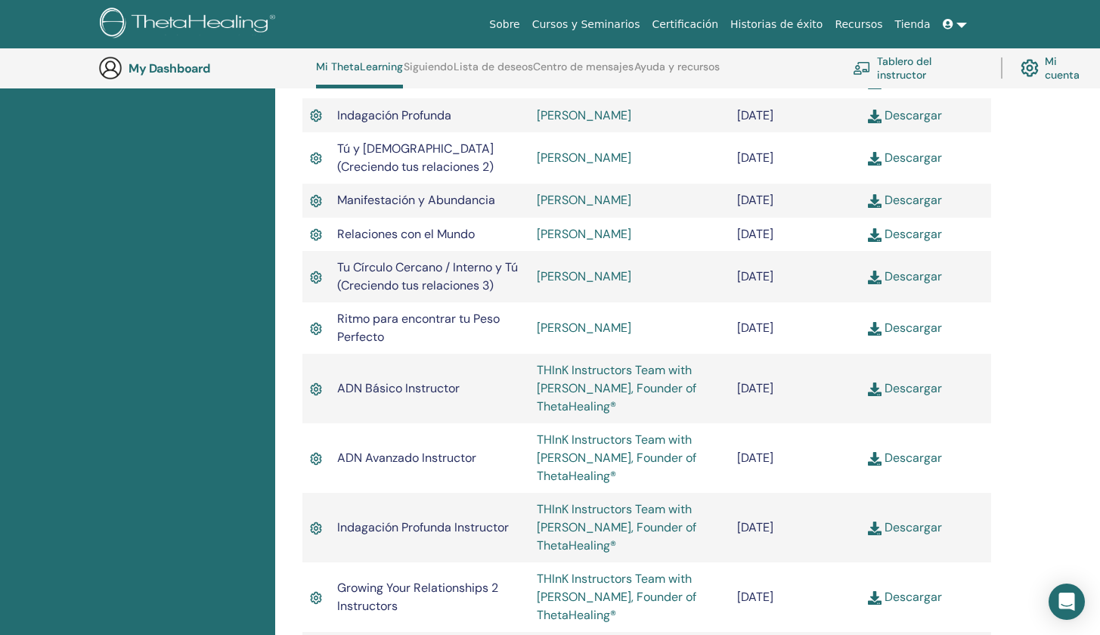
scroll to position [625, 0]
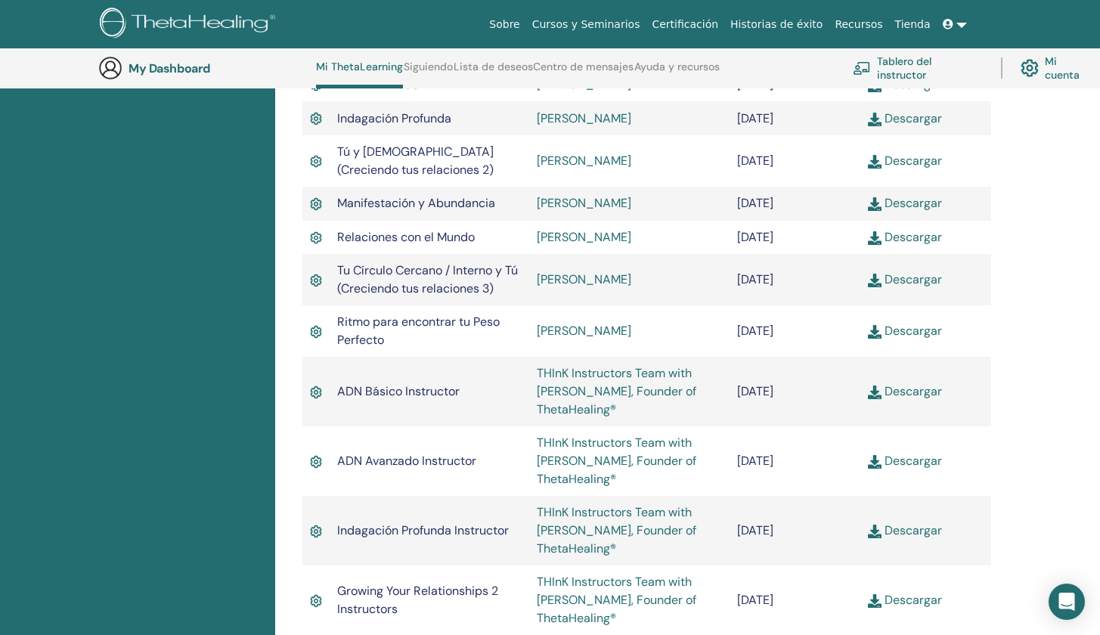
click at [460, 235] on span "Relaciones con el Mundo" at bounding box center [406, 237] width 138 height 16
click at [392, 1] on div "Sobre Cursos y Seminarios Certificación Historias de éxito Recursos Tienda YM Y…" at bounding box center [549, 24] width 1009 height 48
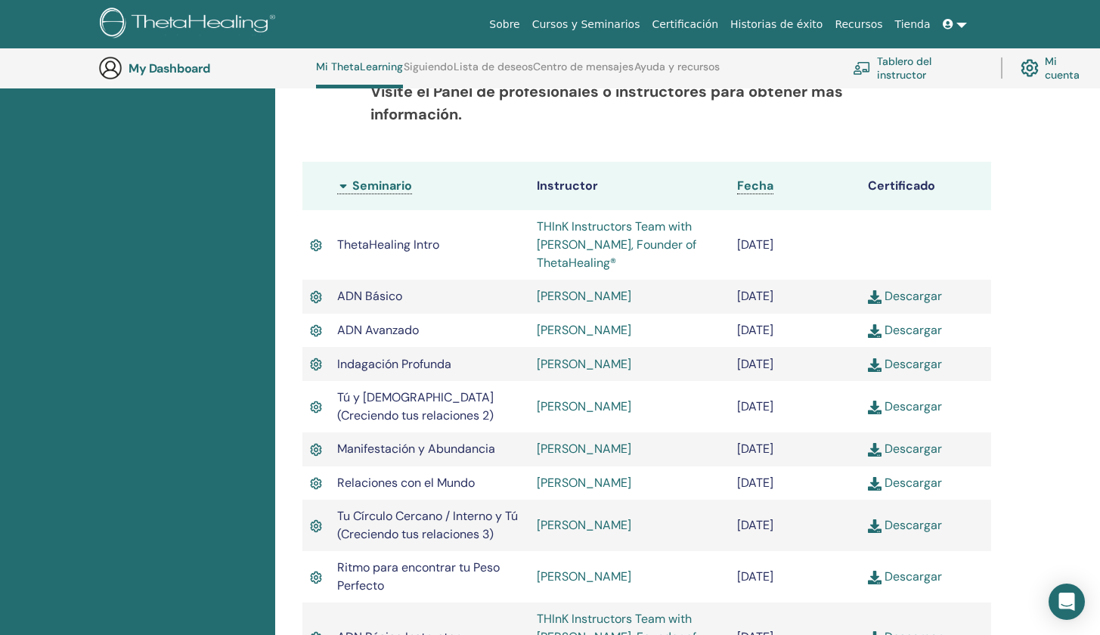
scroll to position [0, 0]
